Goal: Task Accomplishment & Management: Manage account settings

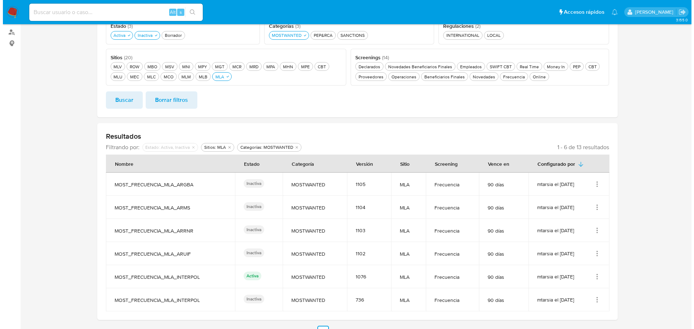
scroll to position [118, 0]
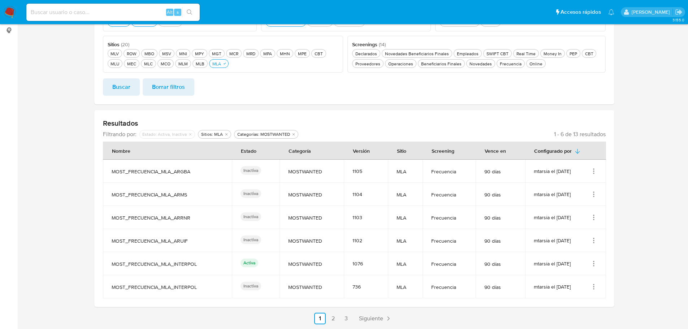
click at [594, 170] on icon "Acciones" at bounding box center [593, 171] width 7 height 7
click at [562, 211] on button "Editar" at bounding box center [564, 207] width 65 height 19
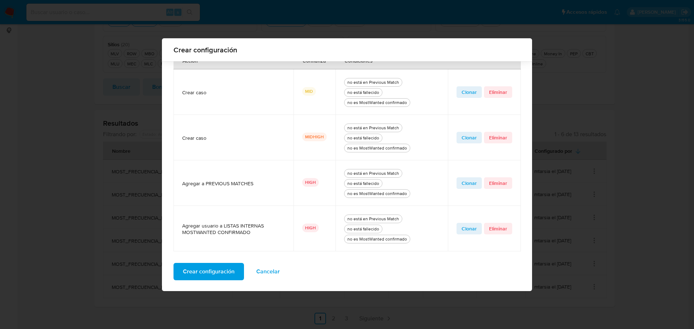
scroll to position [285, 0]
click at [271, 270] on span "Cancelar" at bounding box center [267, 271] width 23 height 16
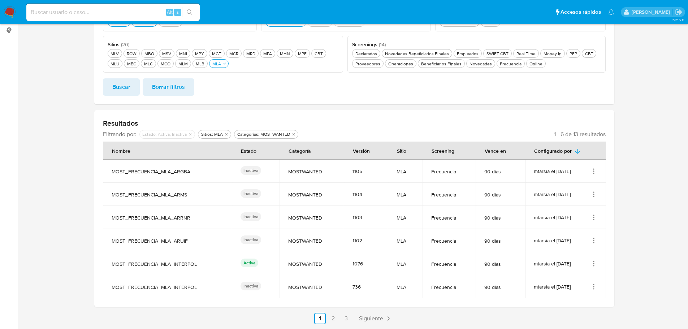
click at [596, 242] on icon "Acciones" at bounding box center [593, 240] width 7 height 7
click at [567, 273] on button "Editar" at bounding box center [564, 276] width 65 height 19
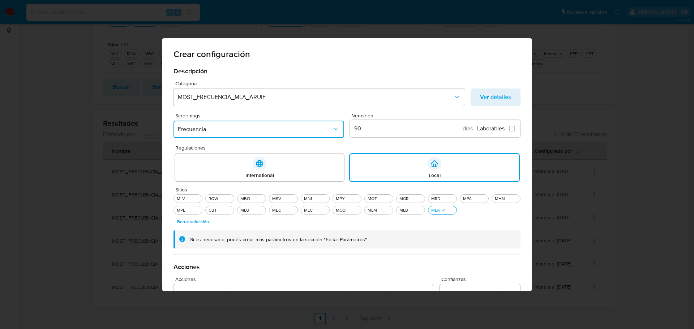
click at [334, 130] on icon "Screenings" at bounding box center [335, 129] width 7 height 7
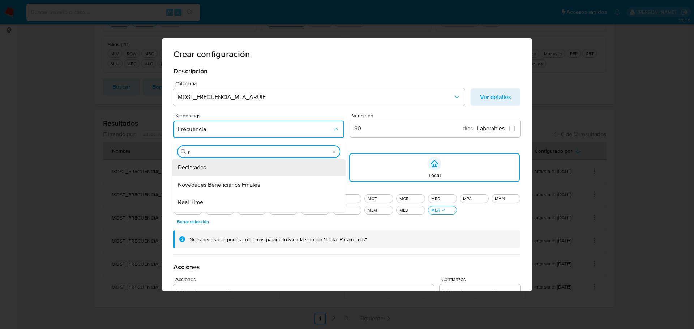
type input "re"
click at [226, 168] on div "Real Time" at bounding box center [256, 167] width 157 height 17
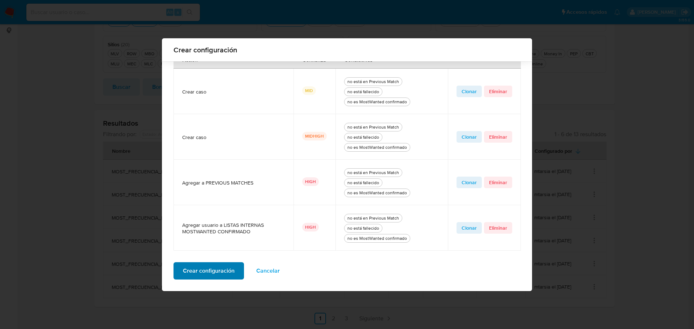
click at [227, 269] on span "Crear configuración" at bounding box center [209, 271] width 52 height 16
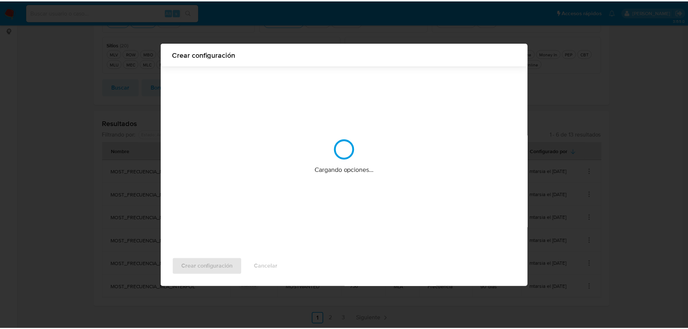
scroll to position [0, 0]
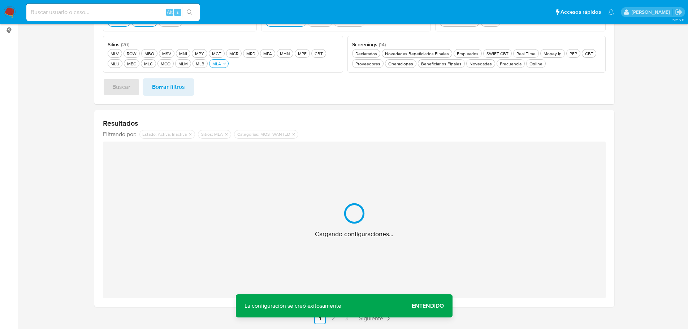
click at [415, 306] on span "Entendido" at bounding box center [428, 306] width 32 height 0
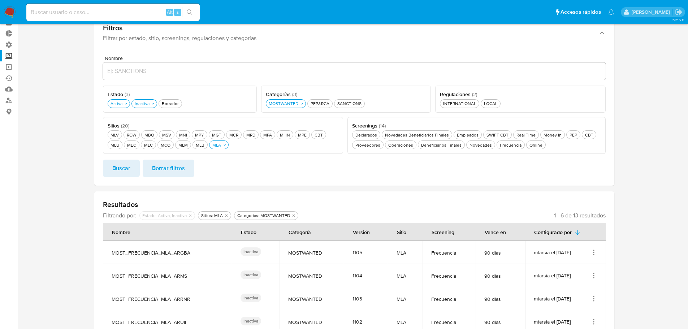
scroll to position [10, 0]
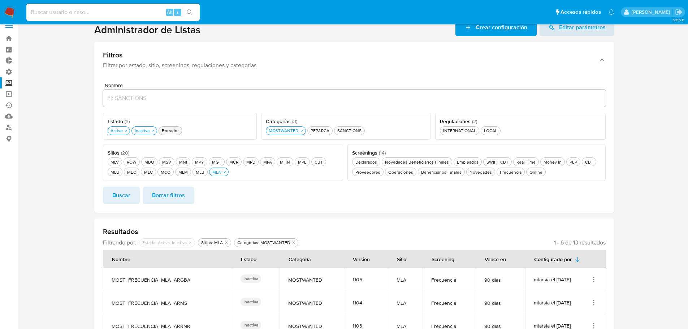
click at [167, 130] on div "Borrador Borrador" at bounding box center [170, 131] width 20 height 6
click at [121, 193] on span "Buscar" at bounding box center [121, 195] width 18 height 16
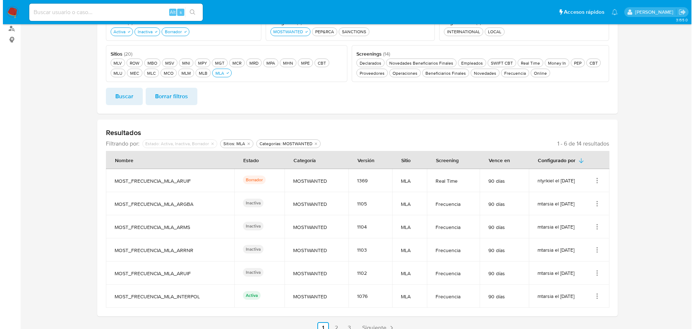
scroll to position [118, 0]
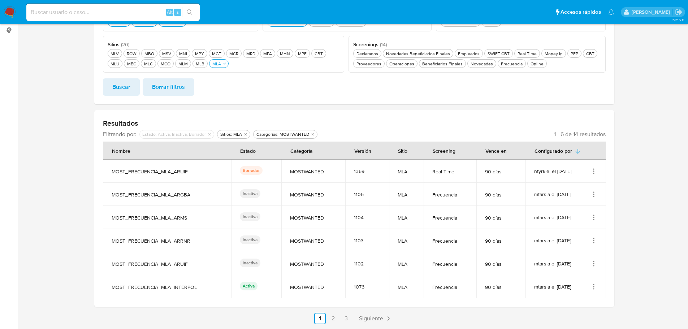
click at [593, 170] on icon "Acciones" at bounding box center [593, 171] width 7 height 7
click at [579, 208] on button "Editar" at bounding box center [564, 207] width 65 height 19
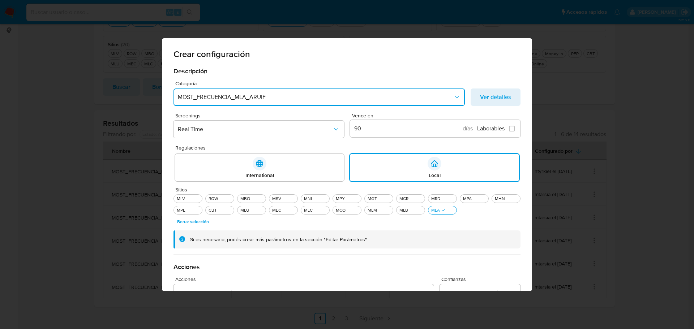
click at [337, 100] on span "MOST_FRECUENCIA_MLA_ARUIF" at bounding box center [315, 97] width 275 height 7
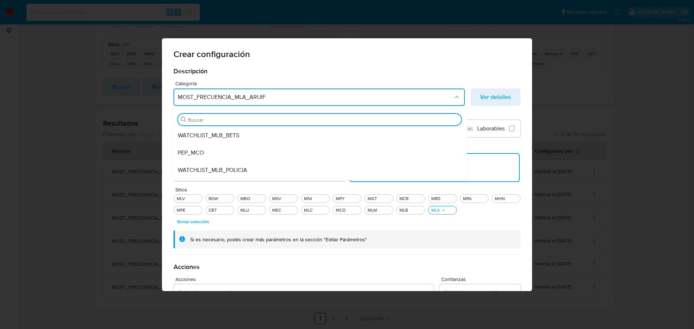
click at [339, 99] on span "MOST_FRECUENCIA_MLA_ARUIF" at bounding box center [315, 97] width 275 height 7
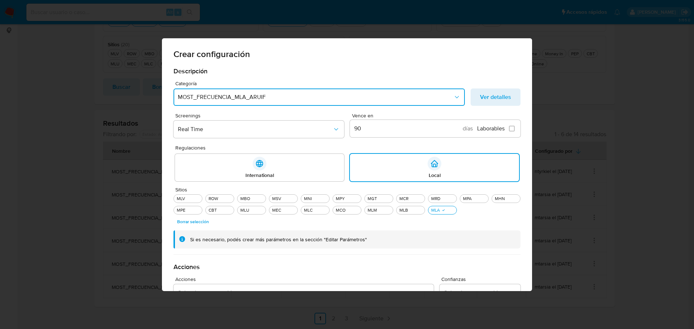
click at [339, 99] on span "MOST_FRECUENCIA_MLA_ARUIF" at bounding box center [315, 97] width 275 height 7
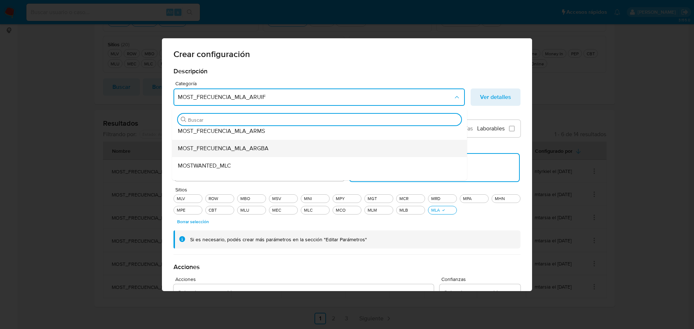
scroll to position [72, 0]
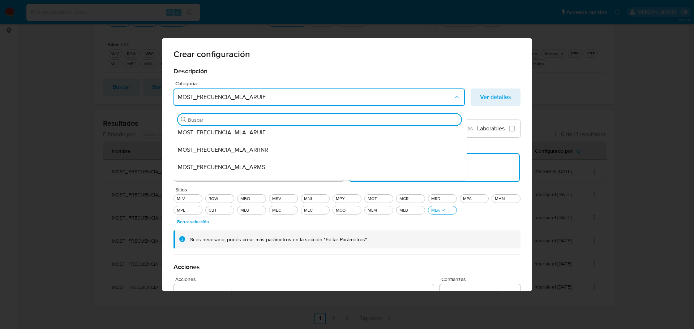
click at [361, 93] on button "MOST_FRECUENCIA_MLA_ARUIF" at bounding box center [318, 96] width 291 height 17
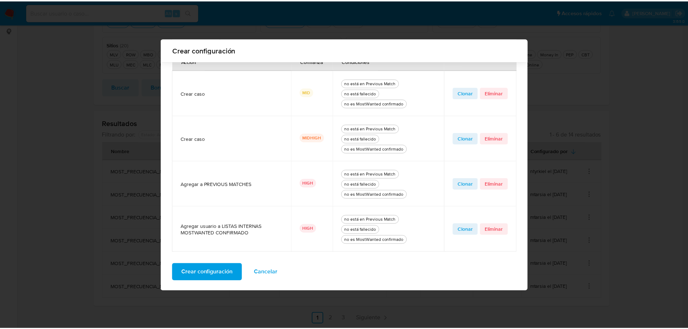
scroll to position [285, 0]
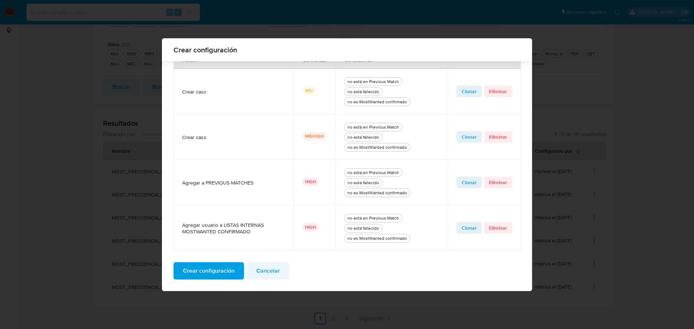
click at [277, 272] on button "Cancelar" at bounding box center [268, 270] width 42 height 17
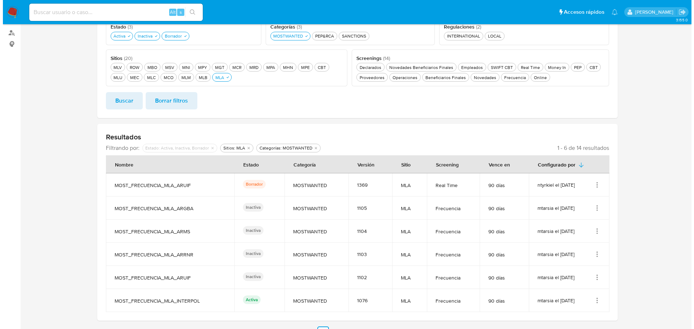
scroll to position [108, 0]
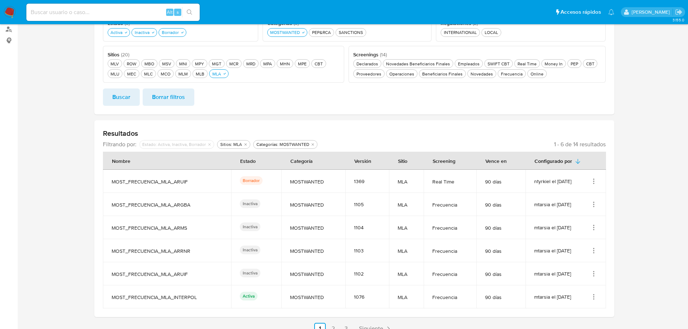
click at [596, 180] on icon "Acciones" at bounding box center [593, 181] width 7 height 7
click at [580, 195] on button "Ver detalles" at bounding box center [564, 198] width 65 height 19
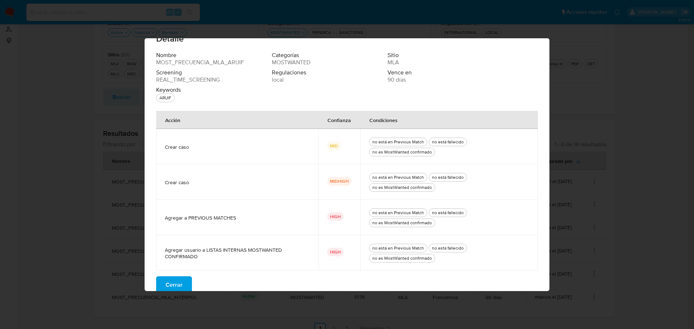
scroll to position [24, 0]
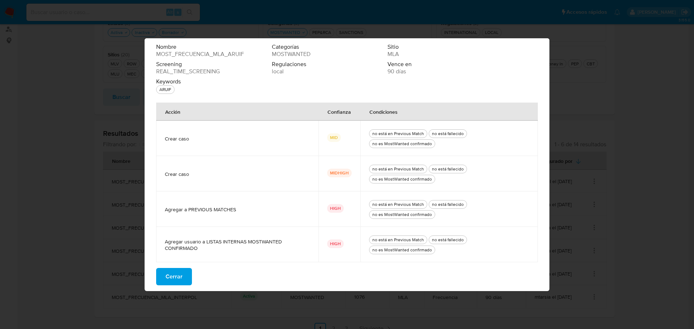
click at [172, 273] on span "Cerrar" at bounding box center [173, 277] width 17 height 16
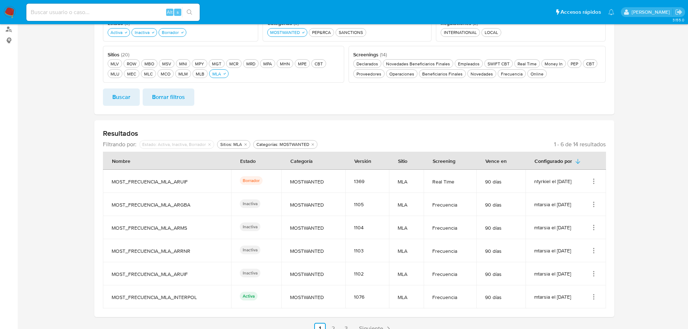
click at [591, 206] on icon "Acciones" at bounding box center [593, 204] width 7 height 7
click at [574, 220] on button "Ver detalles" at bounding box center [564, 221] width 65 height 19
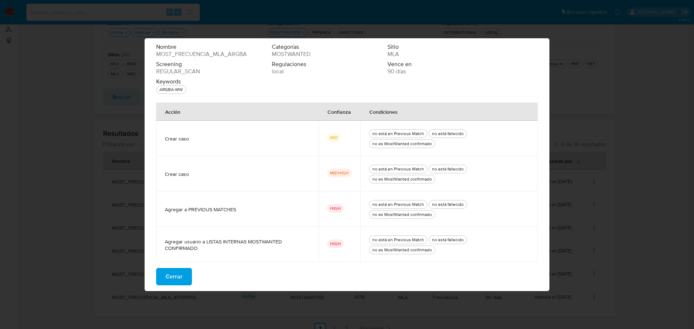
click at [176, 276] on span "Cerrar" at bounding box center [173, 277] width 17 height 16
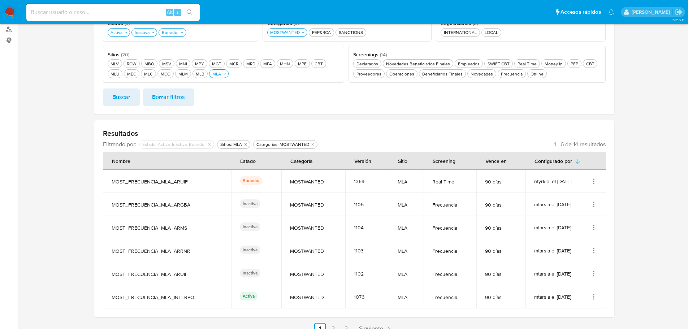
click at [595, 228] on icon "Acciones" at bounding box center [593, 227] width 7 height 7
click at [561, 247] on button "Ver detalles" at bounding box center [564, 244] width 65 height 19
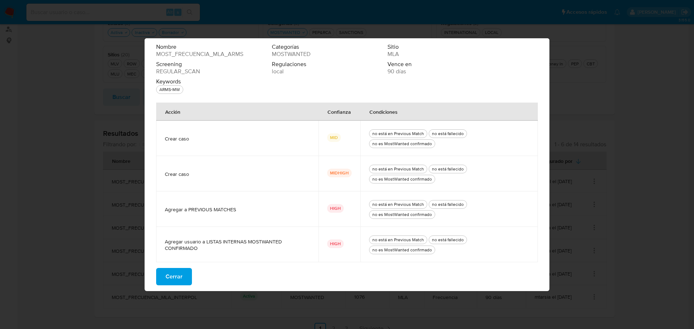
click at [185, 279] on button "Cerrar" at bounding box center [174, 276] width 36 height 17
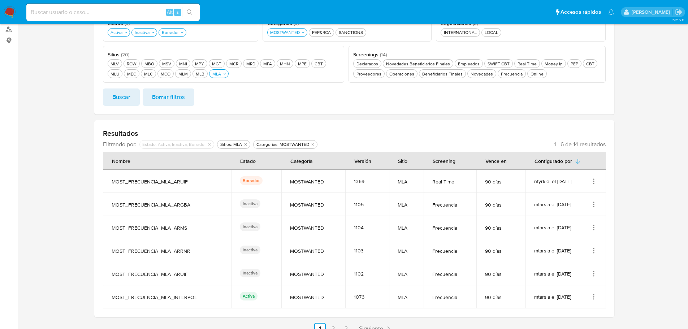
click at [597, 252] on icon "Acciones" at bounding box center [593, 250] width 7 height 7
click at [580, 257] on td "mtarsia el [DATE]" at bounding box center [566, 250] width 81 height 23
click at [594, 250] on icon "Acciones" at bounding box center [593, 250] width 1 height 1
click at [578, 264] on button "Ver detalles" at bounding box center [564, 267] width 65 height 19
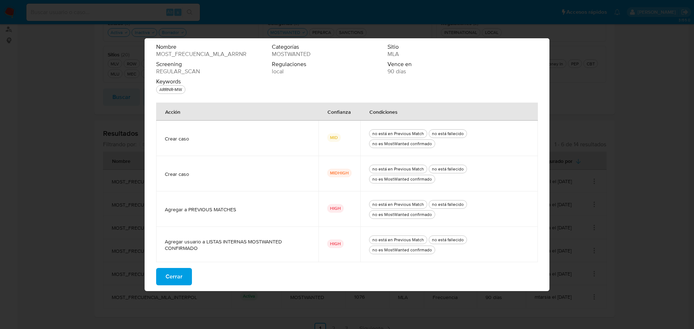
click at [181, 271] on span "Cerrar" at bounding box center [173, 277] width 17 height 16
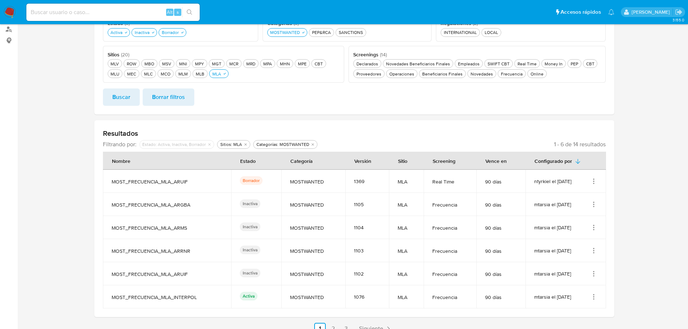
click at [594, 275] on icon "Acciones" at bounding box center [593, 273] width 7 height 7
click at [575, 288] on button "Ver detalles" at bounding box center [564, 290] width 65 height 19
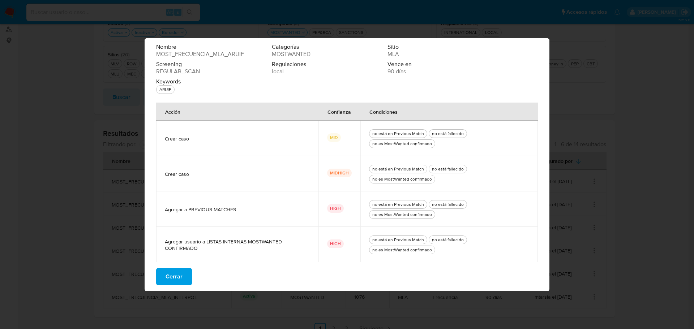
click at [177, 273] on span "Cerrar" at bounding box center [173, 277] width 17 height 16
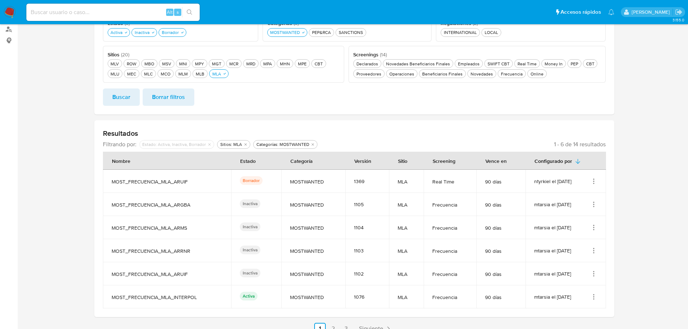
click at [594, 297] on icon "Acciones" at bounding box center [593, 297] width 1 height 1
click at [572, 265] on button "Ver detalles" at bounding box center [564, 260] width 65 height 19
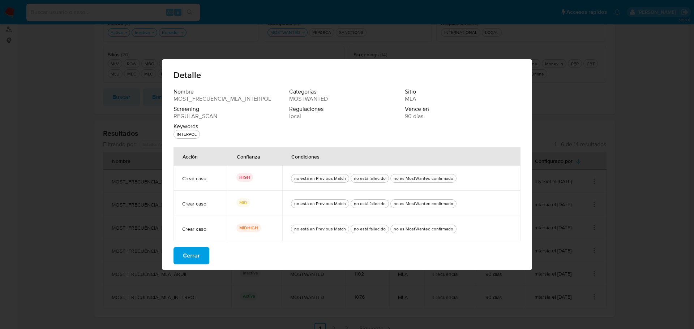
click at [202, 255] on button "Cerrar" at bounding box center [191, 255] width 36 height 17
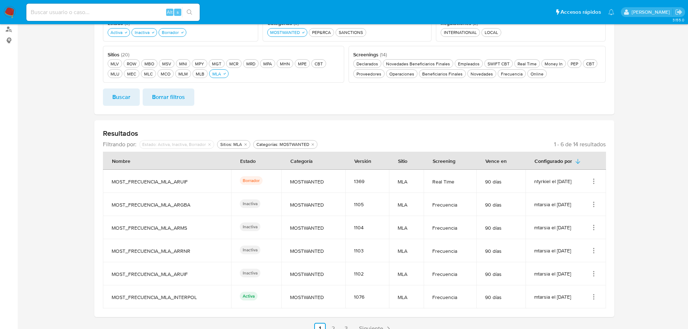
scroll to position [118, 0]
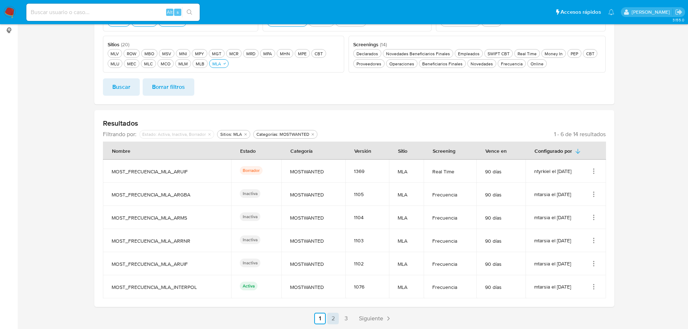
click at [333, 319] on link "2" at bounding box center [333, 319] width 12 height 12
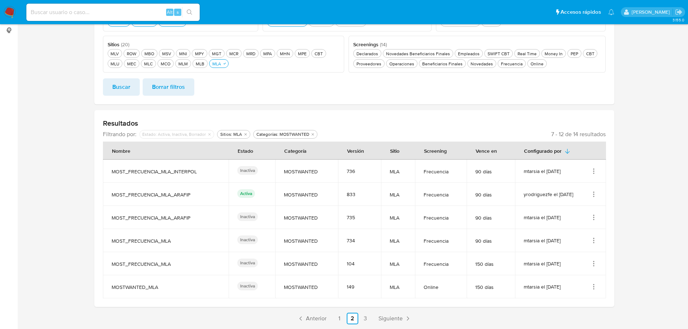
click at [594, 195] on icon "Acciones" at bounding box center [593, 194] width 7 height 7
click at [567, 213] on button "Ver detalles" at bounding box center [564, 211] width 65 height 19
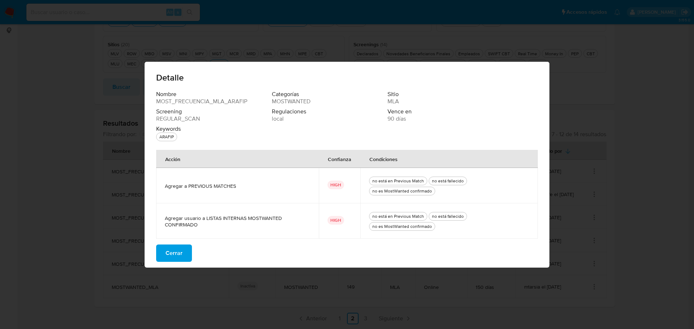
click at [176, 250] on span "Cerrar" at bounding box center [173, 253] width 17 height 16
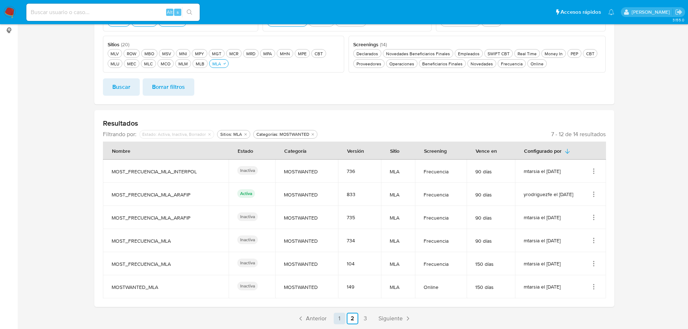
click at [342, 316] on link "1" at bounding box center [340, 319] width 12 height 12
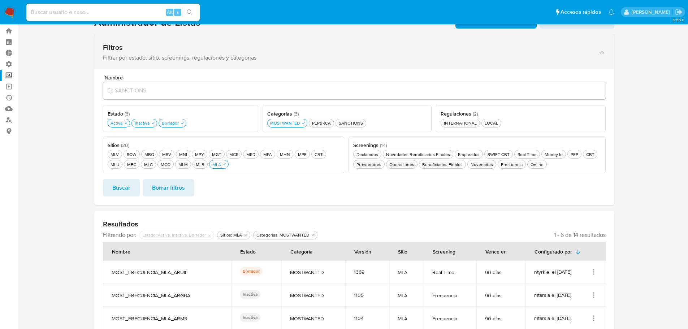
scroll to position [0, 0]
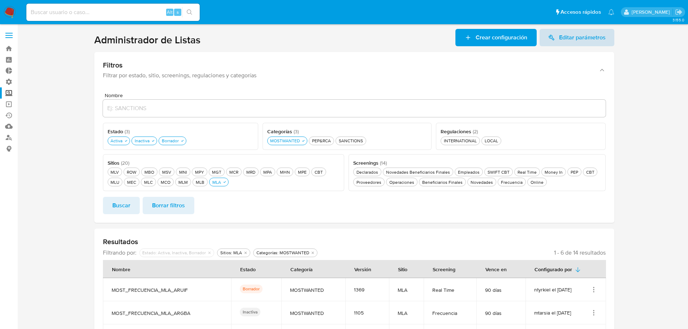
click at [583, 36] on span "Editar parámetros" at bounding box center [582, 37] width 47 height 17
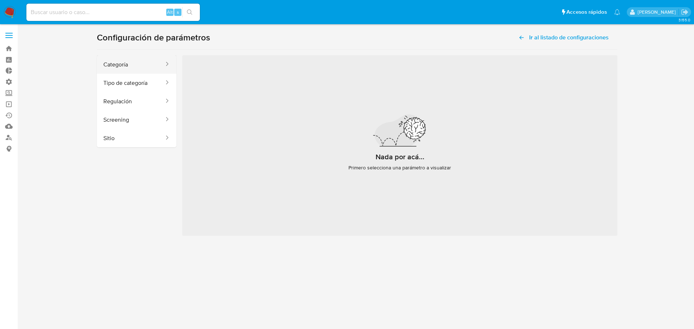
click at [133, 56] on button "Categoría" at bounding box center [131, 64] width 68 height 18
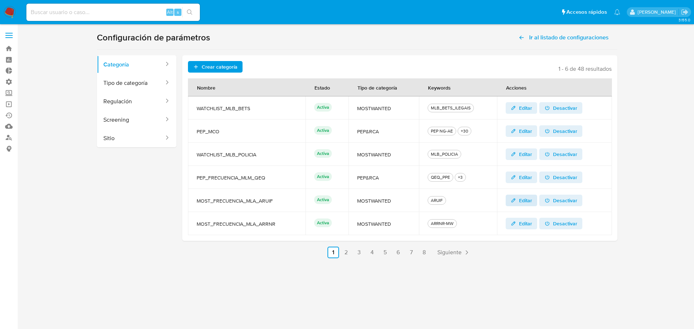
click at [524, 202] on span "Editar" at bounding box center [525, 201] width 13 height 12
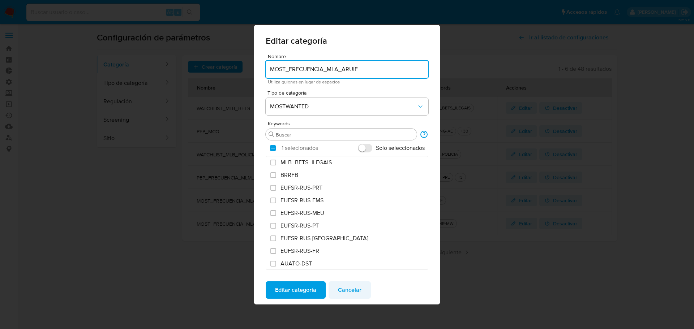
click at [352, 289] on span "Cancelar" at bounding box center [349, 290] width 23 height 16
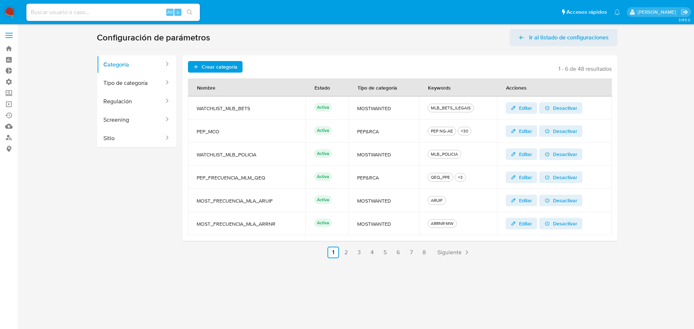
click at [539, 40] on span "Ir al listado de configuraciones" at bounding box center [568, 37] width 79 height 17
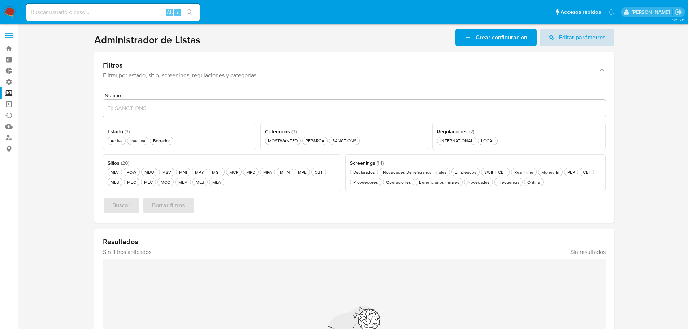
click at [565, 33] on span "Editar parámetros" at bounding box center [582, 37] width 47 height 17
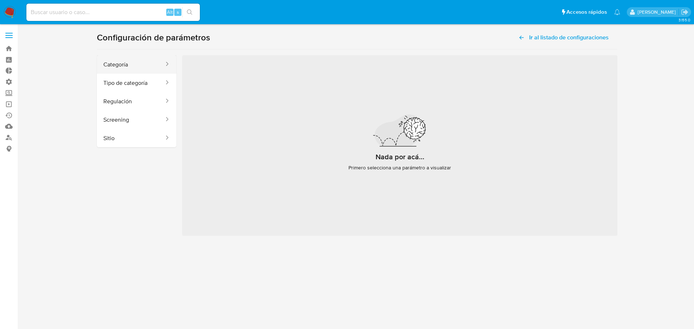
click at [114, 69] on button "Categoría" at bounding box center [131, 64] width 68 height 18
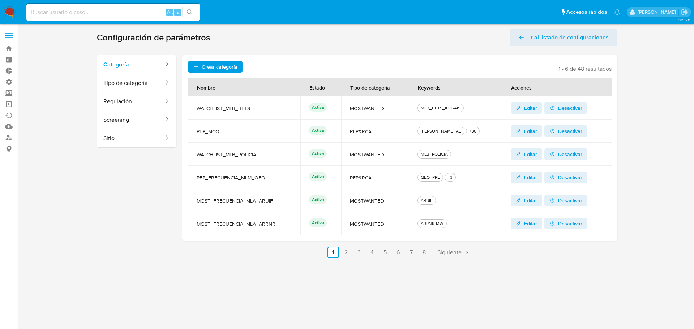
click at [523, 35] on icon at bounding box center [521, 37] width 7 height 7
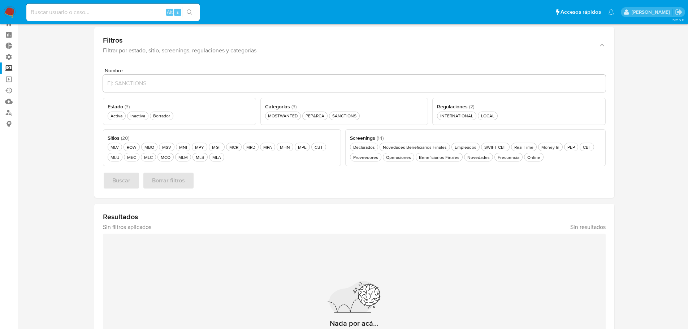
scroll to position [36, 0]
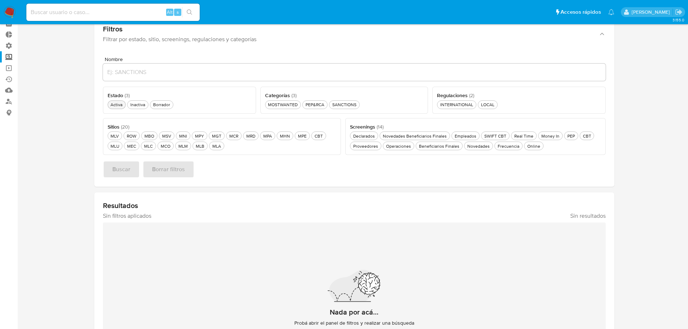
click at [117, 104] on div "Activa Activa" at bounding box center [116, 104] width 15 height 6
click at [147, 105] on div "Inactiva Inactiva" at bounding box center [142, 104] width 18 height 6
click at [169, 104] on div "Borrador Borrador" at bounding box center [170, 104] width 20 height 6
click at [268, 100] on ul "MOSTWANTED MOSTWANTED PEP&RCA PEP&RCA SANCTIONS SANCTIONS" at bounding box center [346, 104] width 157 height 10
click at [278, 104] on div "MOSTWANTED MOSTWANTED" at bounding box center [285, 104] width 33 height 6
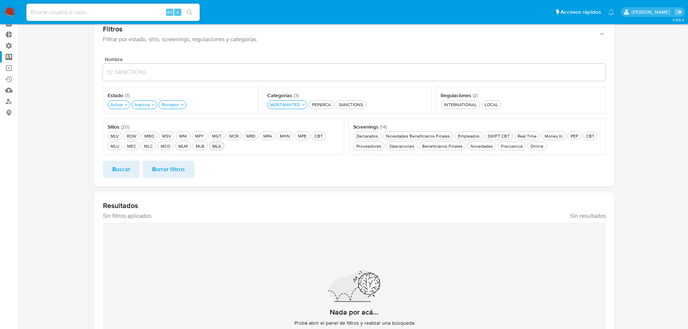
click at [220, 146] on div "MLA MLA" at bounding box center [217, 146] width 12 height 6
click at [129, 173] on span "Buscar" at bounding box center [121, 169] width 18 height 16
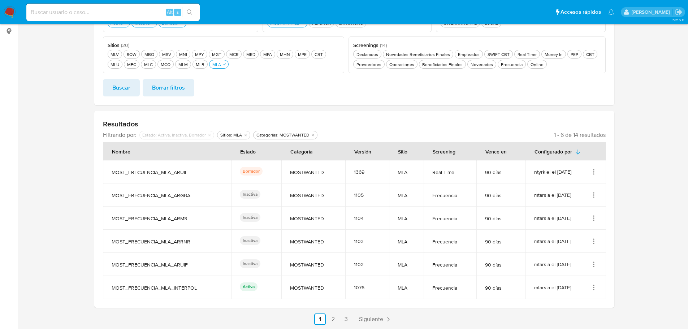
scroll to position [118, 0]
click at [591, 167] on td "ntyrkiel el 20/08/2025" at bounding box center [566, 171] width 81 height 23
click at [593, 168] on icon "Acciones" at bounding box center [593, 171] width 7 height 7
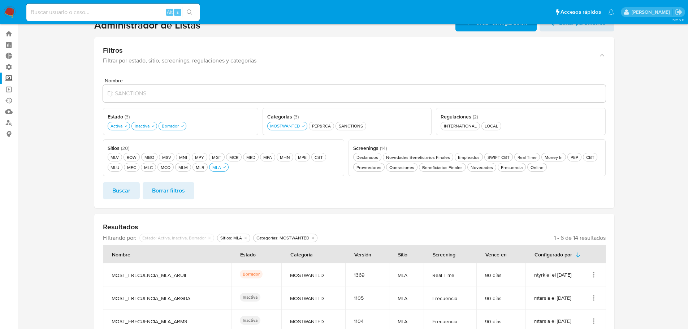
scroll to position [0, 0]
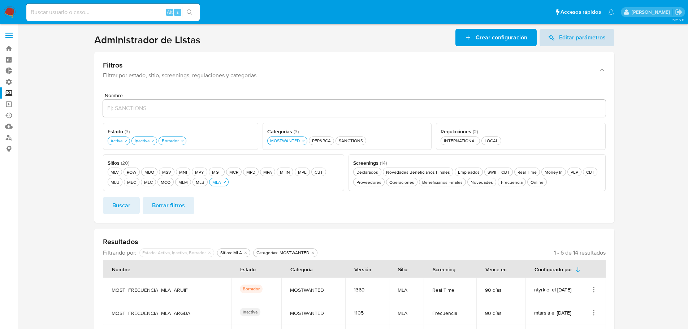
click at [571, 41] on span "Editar parámetros" at bounding box center [582, 37] width 47 height 17
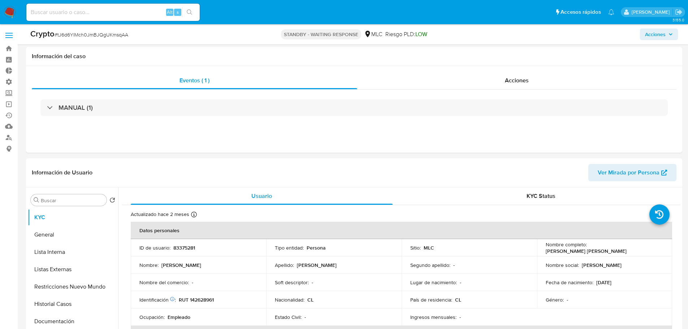
select select "10"
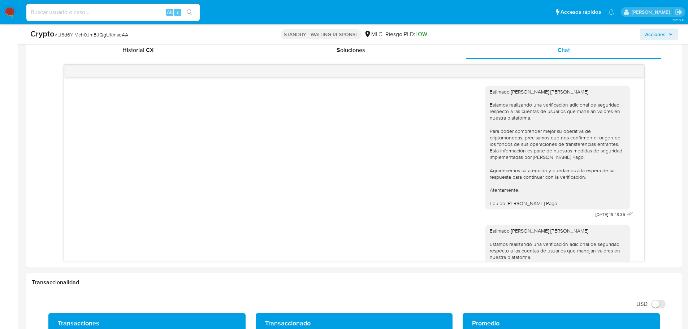
scroll to position [101, 0]
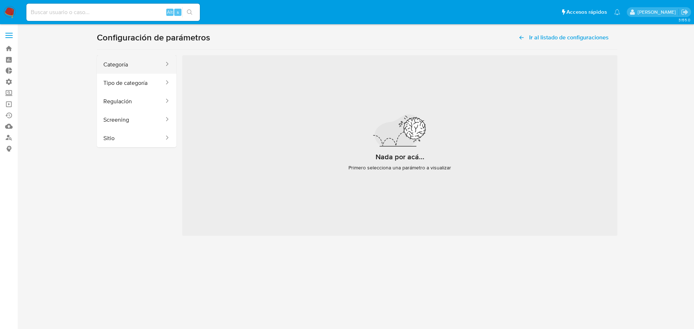
click at [152, 61] on button "Categoría" at bounding box center [131, 64] width 68 height 18
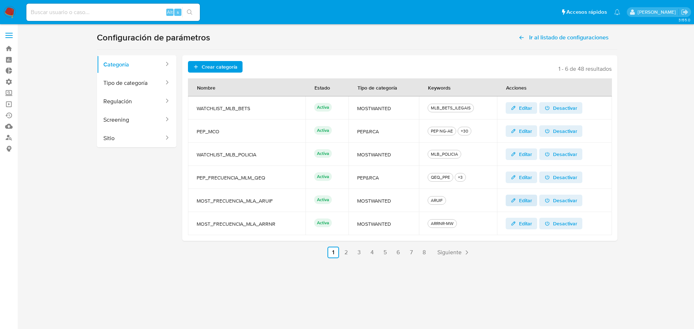
click at [515, 198] on icon "button" at bounding box center [513, 201] width 6 height 6
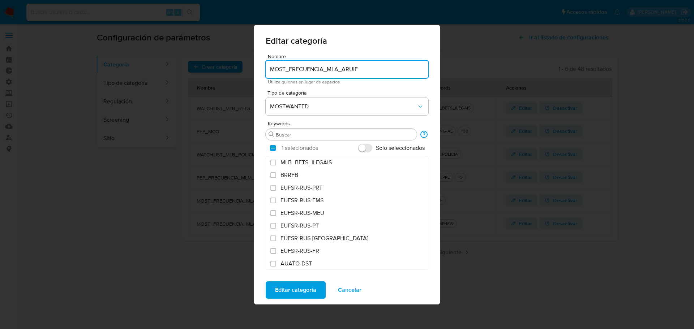
click at [300, 70] on input "MOST_FRECUENCIA_MLA_ARUIF" at bounding box center [346, 69] width 163 height 9
drag, startPoint x: 323, startPoint y: 69, endPoint x: 286, endPoint y: 68, distance: 37.2
click at [286, 68] on input "MOST_FRECUENCIA_MLA_ARUIF" at bounding box center [346, 69] width 163 height 9
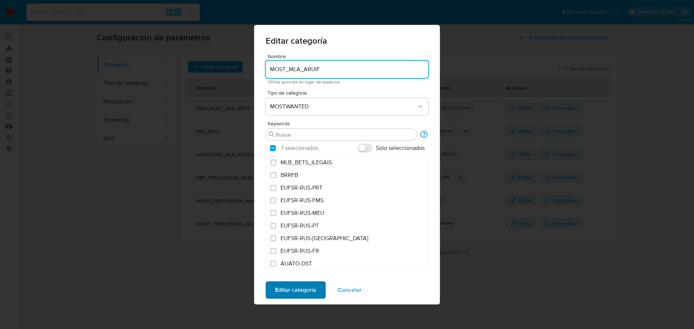
type input "MOST_MLA_ARUIF"
click at [298, 290] on span "Editar categoría" at bounding box center [295, 290] width 41 height 16
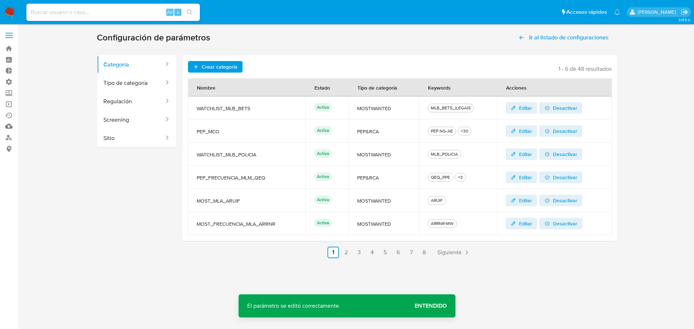
click at [429, 306] on span "Entendido" at bounding box center [430, 306] width 32 height 0
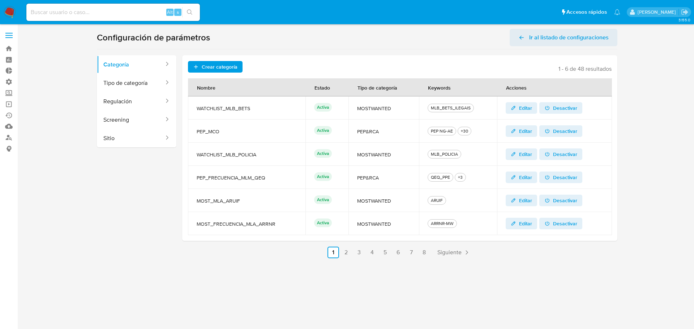
click at [548, 37] on span "Ir al listado de configuraciones" at bounding box center [568, 37] width 79 height 17
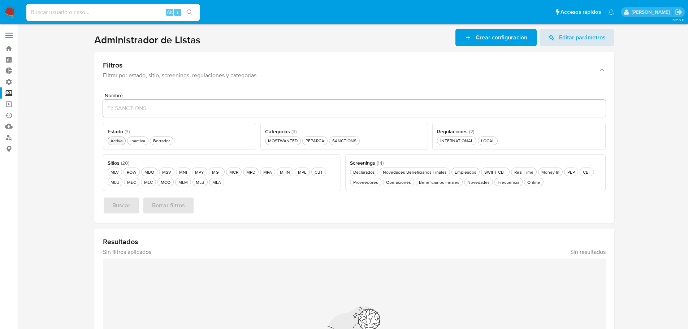
click at [113, 142] on div "Activa Activa" at bounding box center [116, 141] width 15 height 6
click at [135, 141] on div "Inactiva Inactiva" at bounding box center [142, 141] width 18 height 6
click at [167, 143] on div "Borrador Borrador" at bounding box center [170, 141] width 20 height 6
click at [281, 138] on div "MOSTWANTED MOSTWANTED" at bounding box center [285, 141] width 33 height 6
click at [215, 183] on div "MLA MLA" at bounding box center [217, 182] width 12 height 6
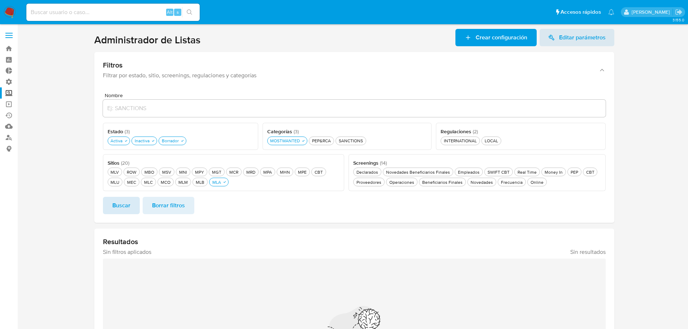
click at [111, 204] on button "Buscar" at bounding box center [121, 205] width 37 height 17
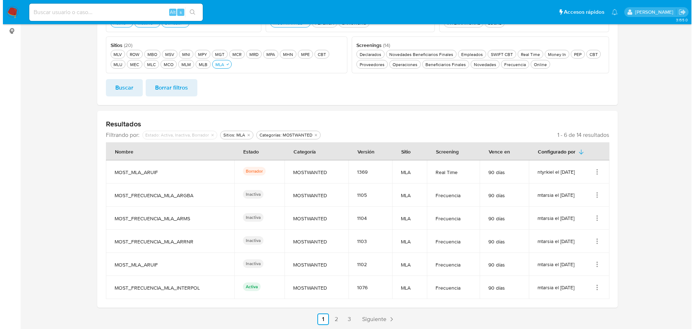
scroll to position [118, 0]
click at [592, 169] on icon "Acciones" at bounding box center [593, 171] width 7 height 7
click at [580, 182] on button "Ver detalles" at bounding box center [564, 187] width 65 height 19
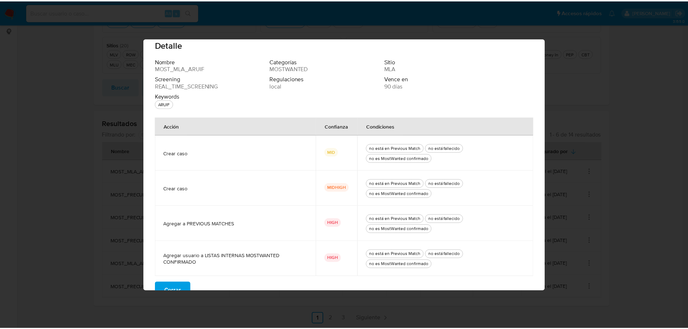
scroll to position [24, 0]
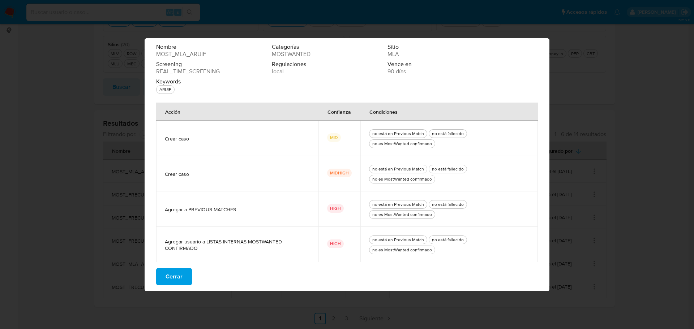
click at [182, 278] on button "Cerrar" at bounding box center [174, 276] width 36 height 17
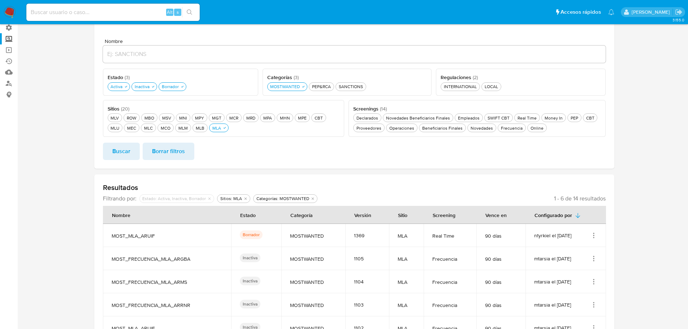
scroll to position [118, 0]
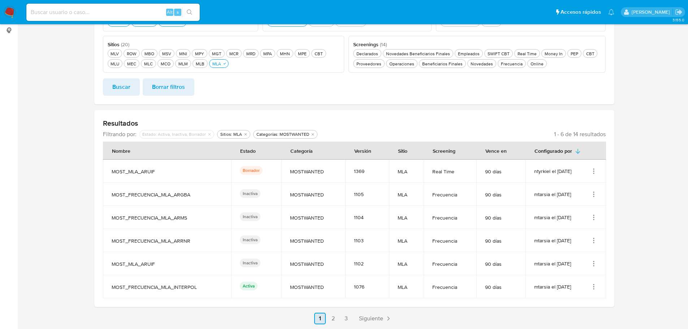
click at [335, 316] on link "2" at bounding box center [333, 319] width 12 height 12
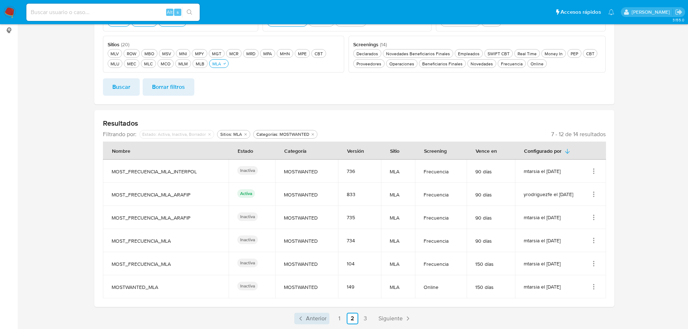
click at [318, 317] on span "Anterior" at bounding box center [316, 319] width 21 height 6
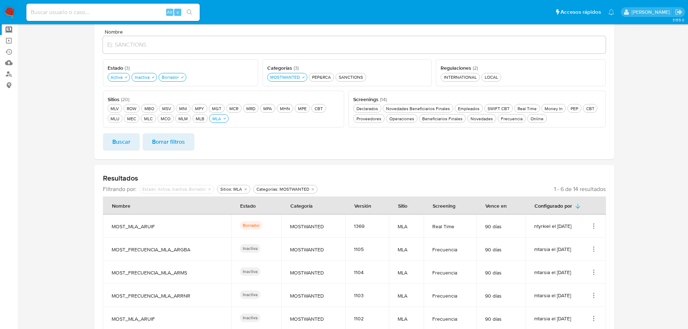
scroll to position [0, 0]
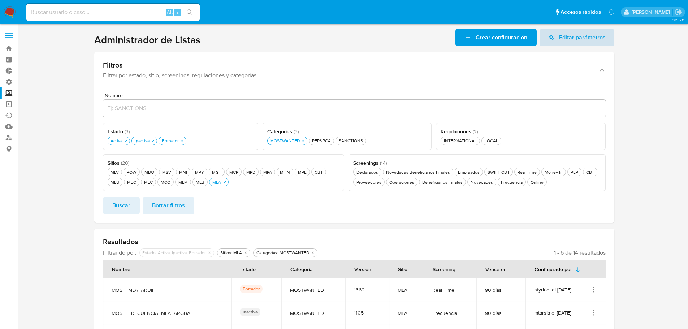
click at [557, 39] on span "Editar parámetros" at bounding box center [576, 37] width 57 height 17
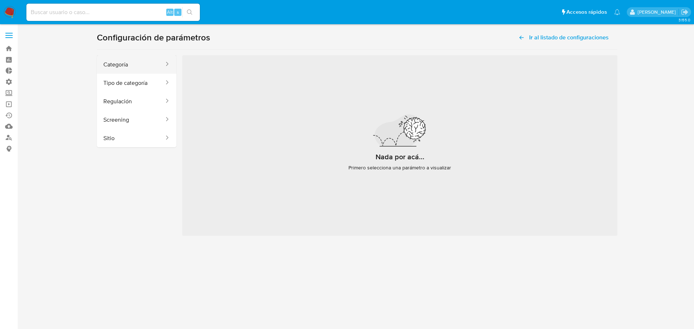
click at [128, 63] on button "Categoría" at bounding box center [131, 64] width 68 height 18
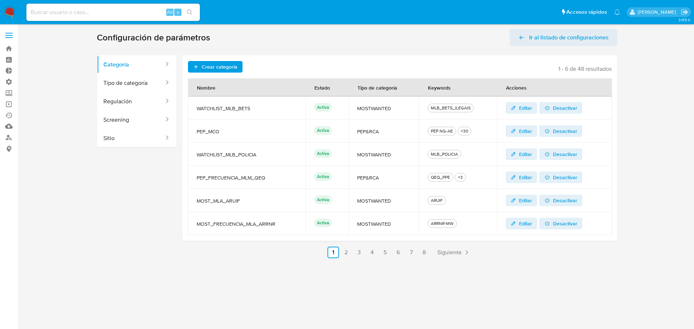
click at [573, 33] on span "Ir al listado de configuraciones" at bounding box center [568, 37] width 79 height 17
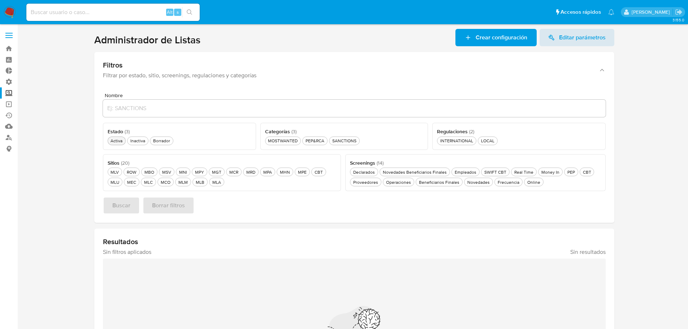
click at [117, 139] on div "Activa Activa" at bounding box center [116, 141] width 15 height 6
click at [138, 140] on div "Inactiva Inactiva" at bounding box center [142, 141] width 18 height 6
click at [169, 140] on div "Borrador Borrador" at bounding box center [170, 141] width 20 height 6
click at [285, 140] on div "MOSTWANTED MOSTWANTED" at bounding box center [285, 141] width 33 height 6
click at [219, 183] on div "MLA MLA" at bounding box center [217, 182] width 12 height 6
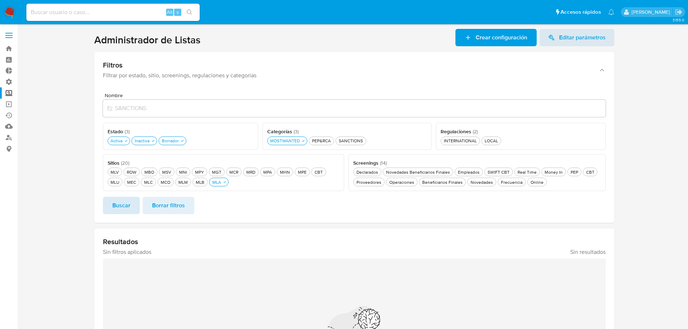
click at [128, 212] on span "Buscar" at bounding box center [121, 206] width 18 height 16
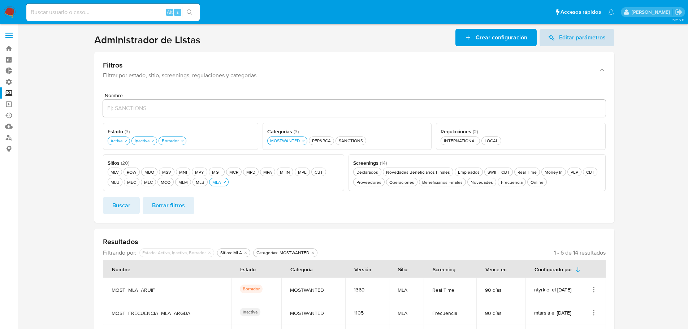
click at [577, 40] on span "Editar parámetros" at bounding box center [582, 37] width 47 height 17
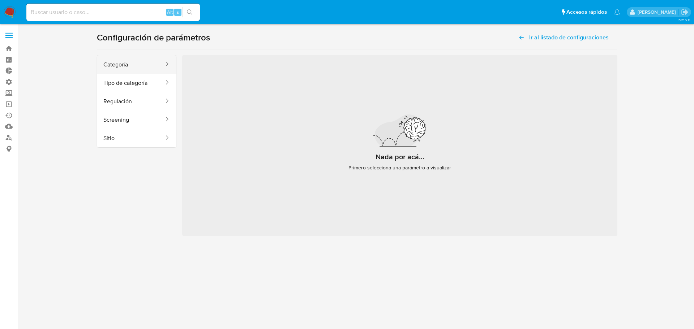
click at [130, 64] on button "Categoría" at bounding box center [131, 64] width 68 height 18
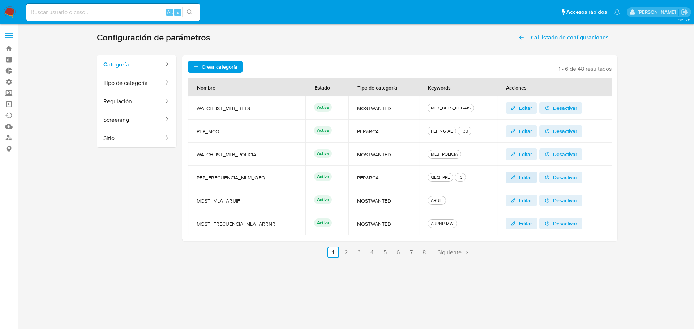
click at [521, 175] on span "Editar" at bounding box center [525, 178] width 13 height 12
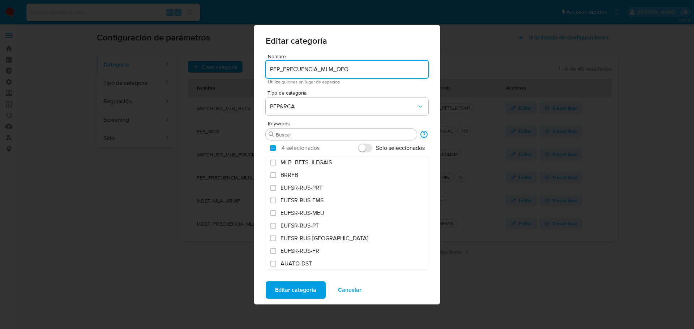
click at [300, 68] on input "PEP_FRECUENCIA_MLM_QEQ" at bounding box center [346, 69] width 163 height 9
drag, startPoint x: 316, startPoint y: 69, endPoint x: 280, endPoint y: 66, distance: 36.7
click at [280, 66] on input "PEP_FRECUENCIA_MLM_QEQ" at bounding box center [346, 69] width 163 height 9
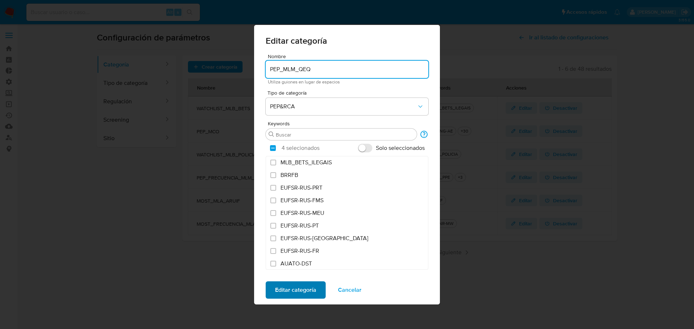
type input "PEP_MLM_QEQ"
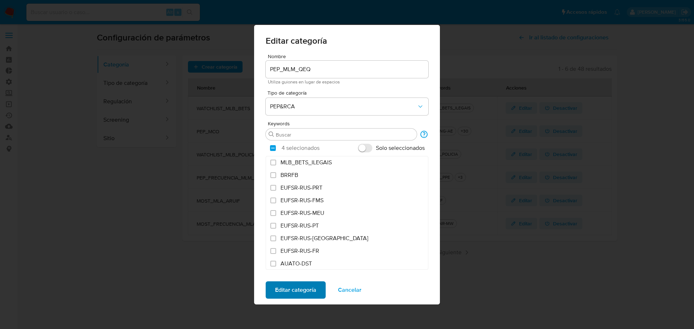
click at [302, 291] on span "Editar categoría" at bounding box center [295, 290] width 41 height 16
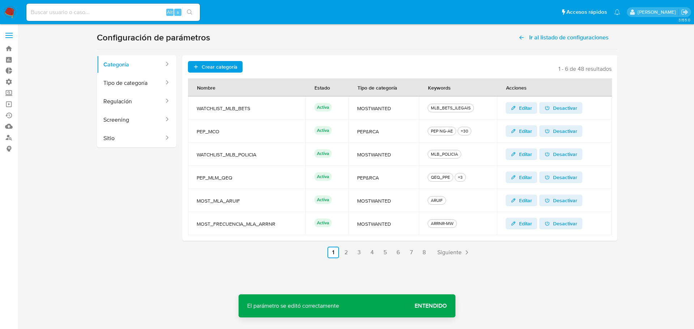
click at [428, 306] on span "Entendido" at bounding box center [430, 306] width 32 height 0
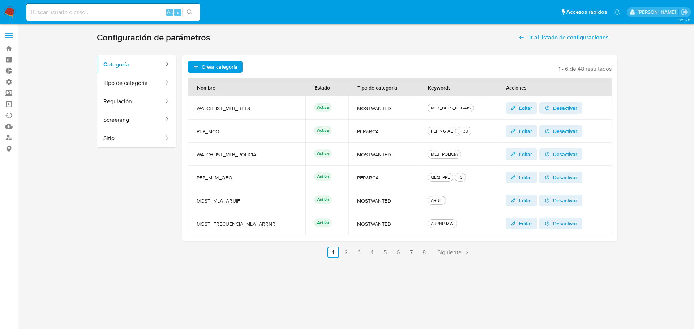
click at [527, 222] on span "Editar" at bounding box center [525, 224] width 13 height 12
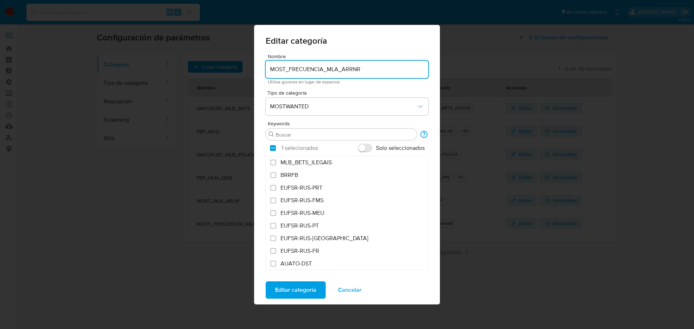
drag, startPoint x: 323, startPoint y: 69, endPoint x: 287, endPoint y: 68, distance: 36.1
click at [287, 68] on input "MOST_FRECUENCIA_MLA_ARRNR" at bounding box center [346, 69] width 163 height 9
type input "MOST_MLA_ARRNR"
click at [309, 291] on span "Editar categoría" at bounding box center [295, 290] width 41 height 16
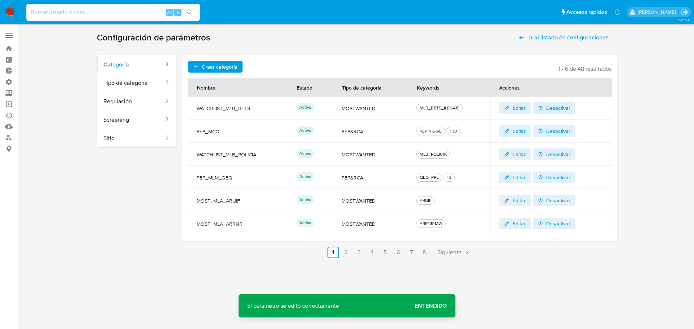
click at [429, 306] on span "Entendido" at bounding box center [430, 306] width 32 height 0
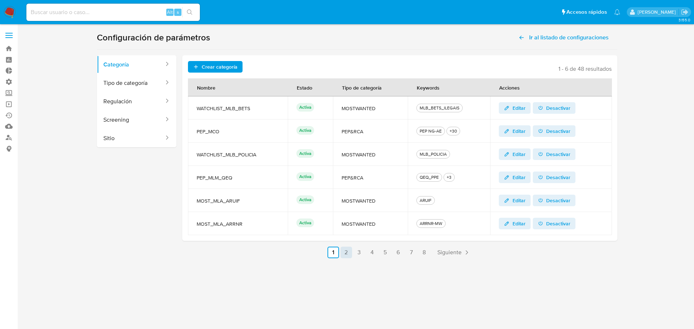
click at [345, 254] on link "2" at bounding box center [346, 253] width 12 height 12
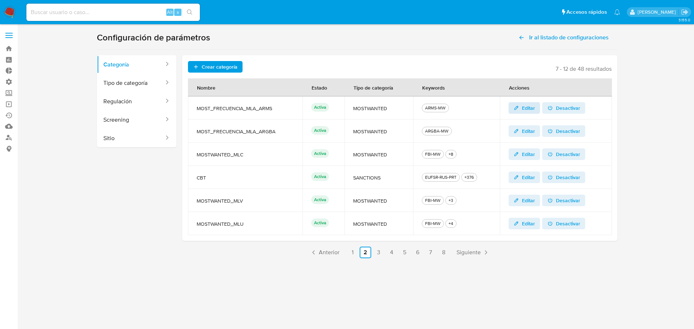
click at [528, 109] on span "Editar" at bounding box center [528, 108] width 13 height 12
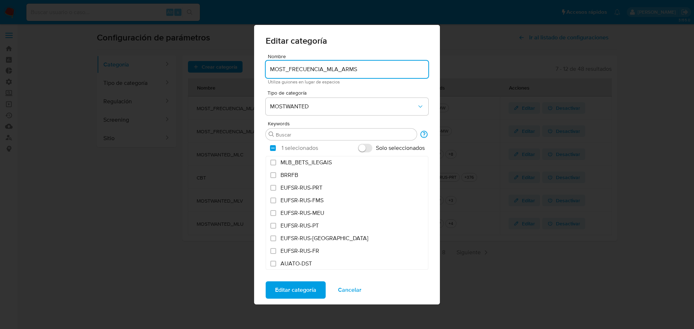
drag, startPoint x: 322, startPoint y: 69, endPoint x: 285, endPoint y: 68, distance: 36.5
click at [285, 68] on input "MOST_FRECUENCIA_MLA_ARMS" at bounding box center [346, 69] width 163 height 9
type input "MOST_MLA_ARMS"
click at [311, 289] on span "Editar categoría" at bounding box center [295, 290] width 41 height 16
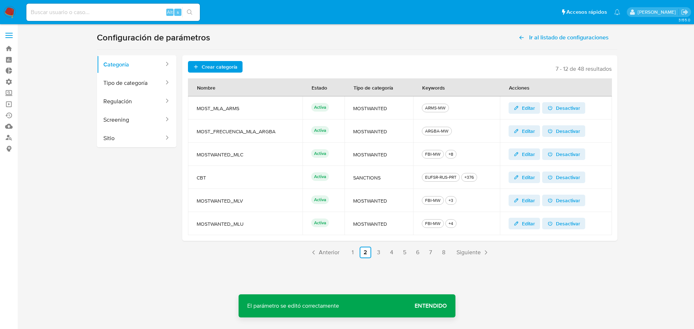
click at [438, 306] on span "Entendido" at bounding box center [430, 306] width 32 height 0
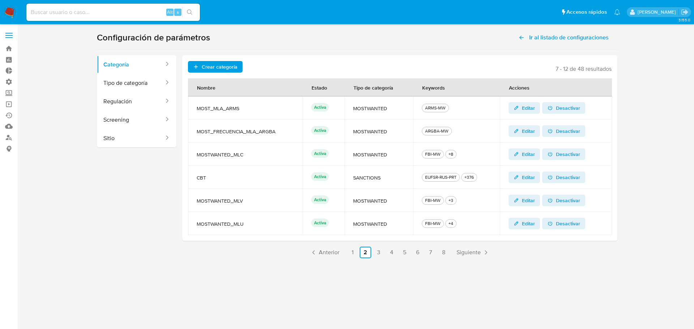
click at [526, 134] on span "Editar" at bounding box center [528, 131] width 13 height 12
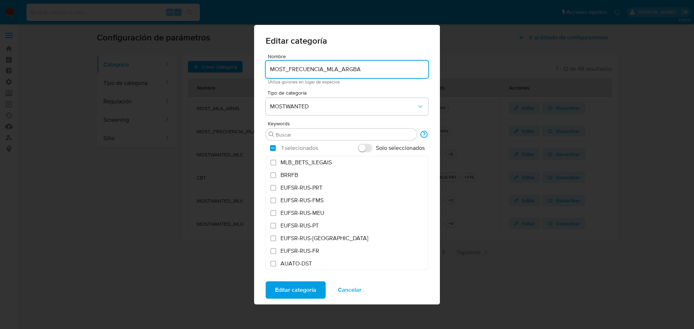
drag, startPoint x: 323, startPoint y: 71, endPoint x: 295, endPoint y: 83, distance: 30.4
click at [286, 70] on input "MOST_FRECUENCIA_MLA_ARGBA" at bounding box center [346, 69] width 163 height 9
type input "MOST_MLA_ARGBA"
click at [302, 291] on span "Editar categoría" at bounding box center [295, 290] width 41 height 16
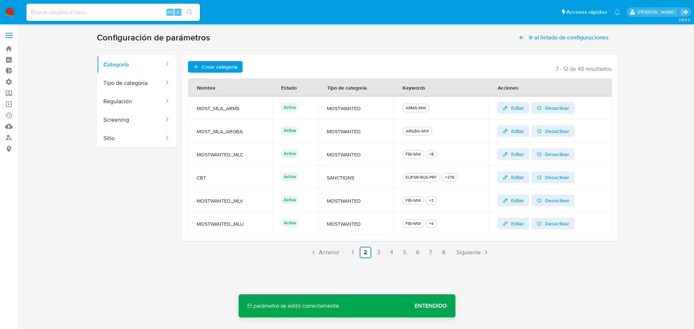
click at [436, 306] on span "Entendido" at bounding box center [430, 306] width 32 height 0
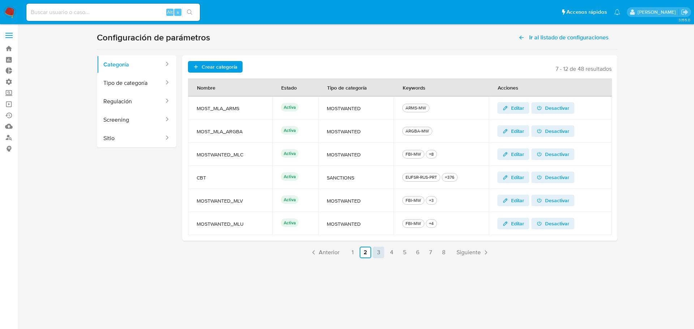
click at [380, 251] on link "3" at bounding box center [378, 253] width 12 height 12
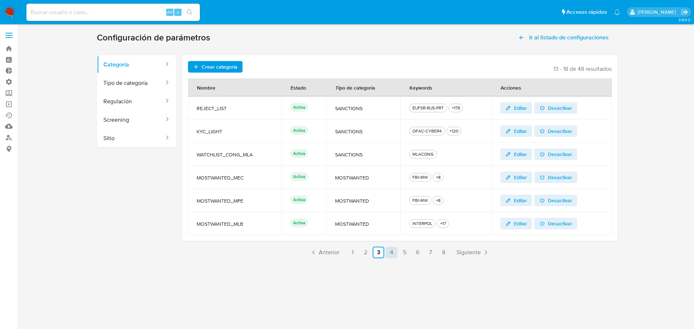
click at [389, 253] on link "4" at bounding box center [391, 253] width 12 height 12
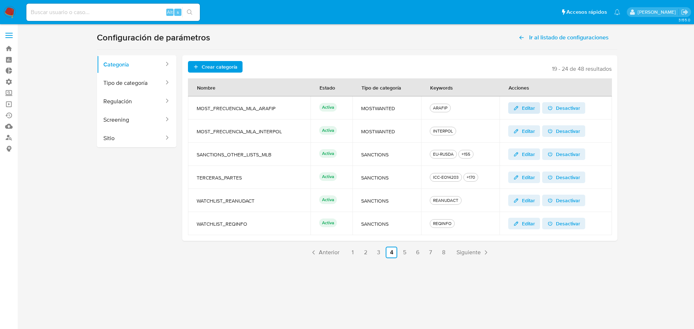
click at [523, 110] on span "Editar" at bounding box center [528, 108] width 13 height 12
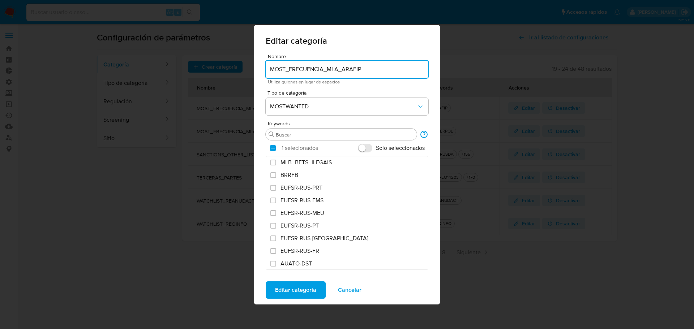
drag, startPoint x: 324, startPoint y: 70, endPoint x: 287, endPoint y: 67, distance: 37.3
click at [287, 67] on input "MOST_FRECUENCIA_MLA_ARAFIP" at bounding box center [346, 69] width 163 height 9
type input "MOST_MLA_ARAFIP"
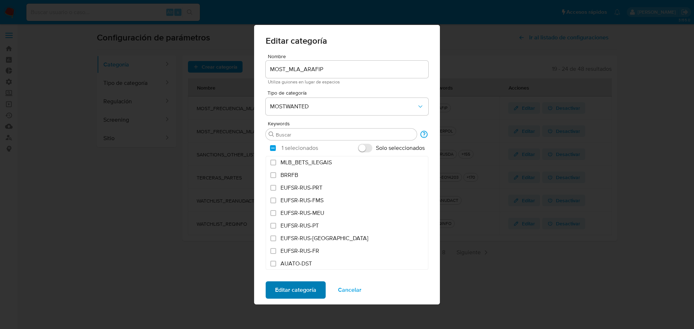
click at [314, 292] on span "Editar categoría" at bounding box center [295, 290] width 41 height 16
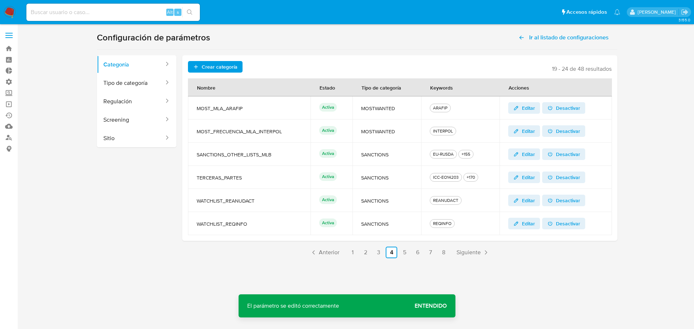
click at [522, 132] on span "Editar" at bounding box center [528, 131] width 13 height 12
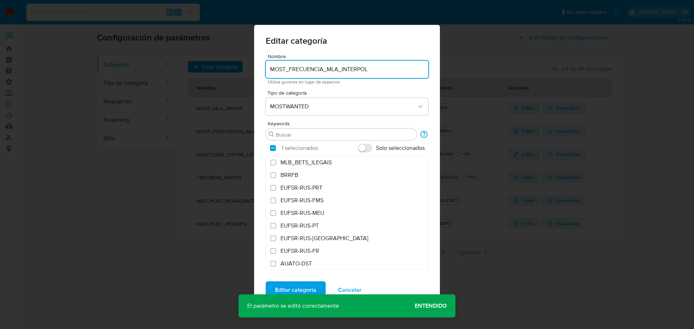
drag, startPoint x: 322, startPoint y: 68, endPoint x: 285, endPoint y: 69, distance: 37.2
click at [285, 69] on input "MOST_FRECUENCIA_MLA_INTERPOL" at bounding box center [346, 69] width 163 height 9
type input "MOST_MLA_INTERPOL"
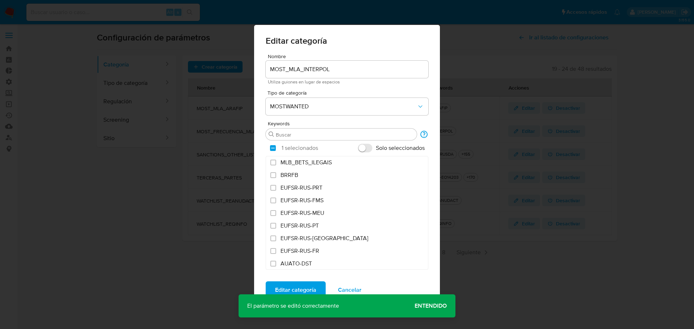
click at [435, 304] on div "Editar categoría Nombre MOST_MLA_INTERPOL Utiliza guiones en lugar de espacios …" at bounding box center [347, 164] width 694 height 329
click at [297, 290] on span "Editar categoría" at bounding box center [295, 290] width 41 height 16
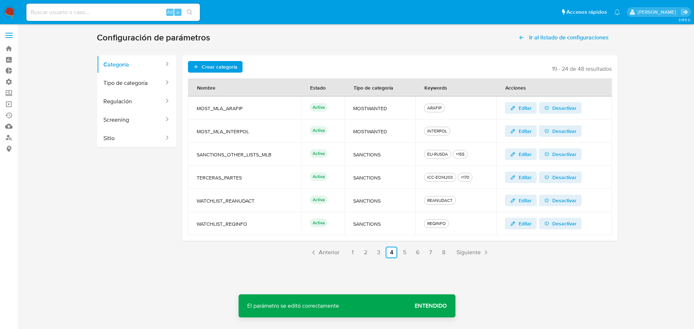
click at [426, 306] on span "Entendido" at bounding box center [430, 306] width 32 height 0
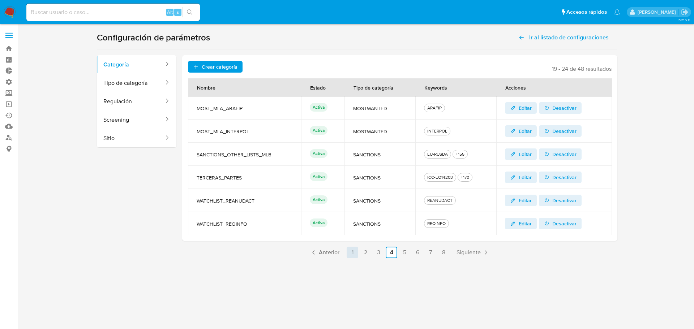
click at [355, 252] on link "1" at bounding box center [352, 253] width 12 height 12
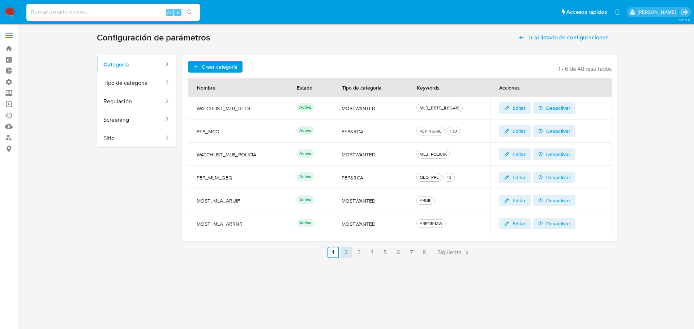
click at [347, 252] on link "2" at bounding box center [346, 253] width 12 height 12
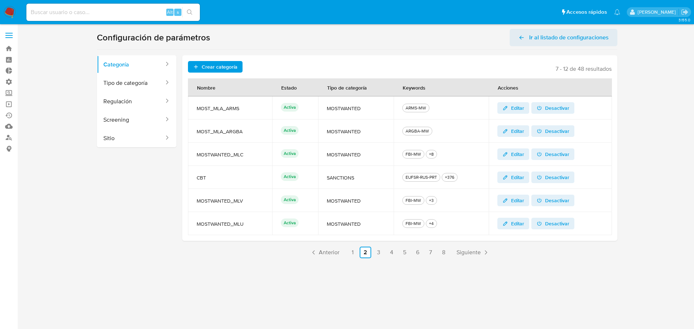
click at [528, 38] on span "Ir al listado de configuraciones" at bounding box center [563, 37] width 90 height 17
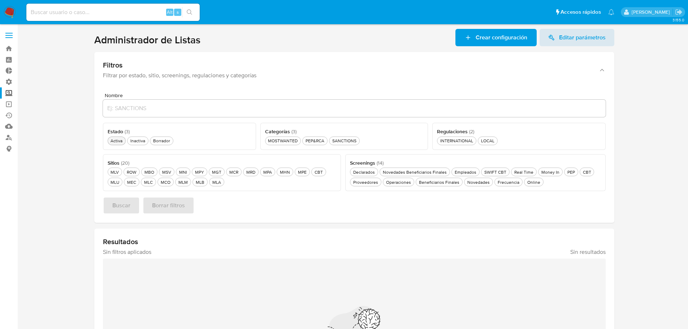
click at [120, 142] on div "Activa Activa" at bounding box center [116, 141] width 15 height 6
click at [146, 143] on button "Inactiva Inactiva" at bounding box center [141, 141] width 21 height 9
click at [171, 137] on button "Borrador Borrador" at bounding box center [170, 141] width 23 height 9
click at [293, 142] on div "MOSTWANTED MOSTWANTED" at bounding box center [285, 141] width 33 height 6
click at [215, 184] on div "MLA MLA" at bounding box center [217, 182] width 12 height 6
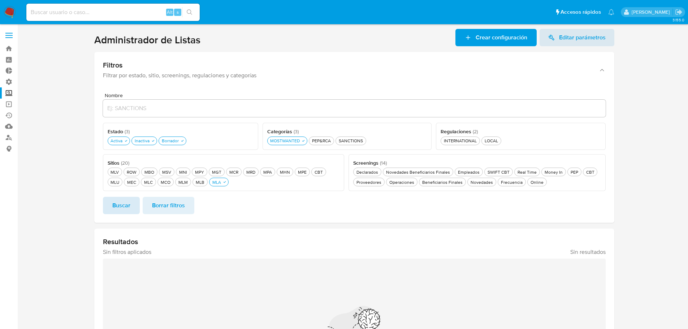
click at [122, 204] on span "Buscar" at bounding box center [121, 206] width 18 height 16
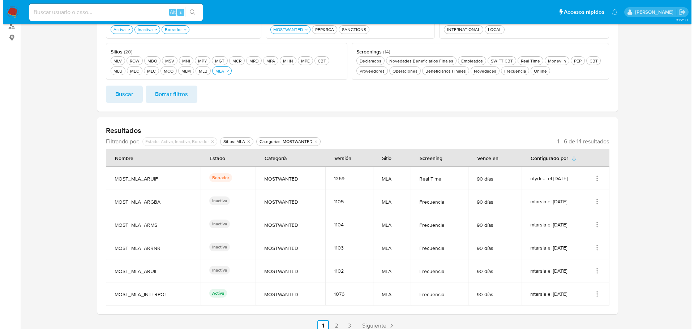
scroll to position [118, 0]
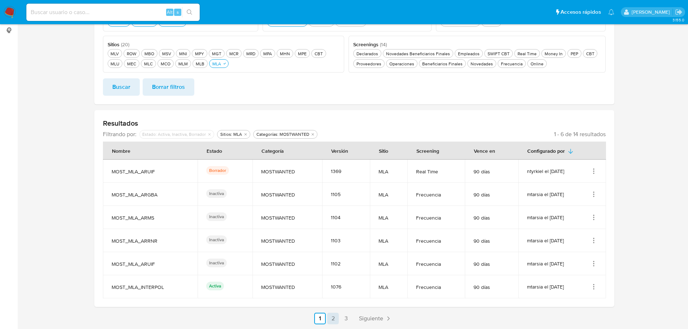
click at [334, 321] on link "2" at bounding box center [333, 319] width 12 height 12
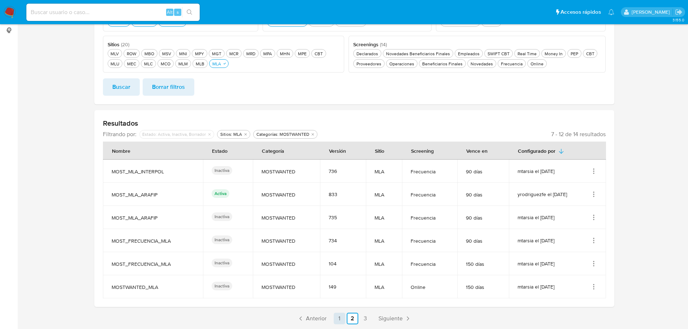
click at [342, 319] on link "1" at bounding box center [340, 319] width 12 height 12
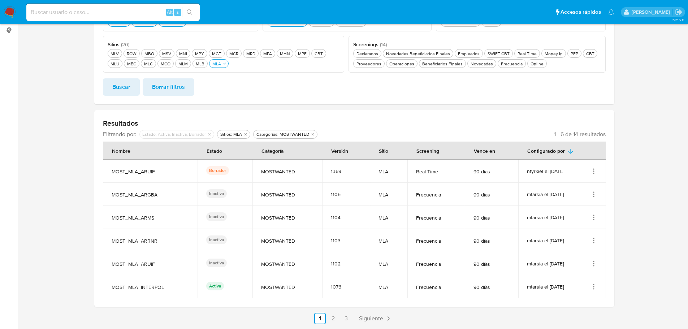
click at [595, 170] on icon "Acciones" at bounding box center [593, 171] width 7 height 7
click at [584, 184] on button "Ver detalles" at bounding box center [564, 187] width 65 height 19
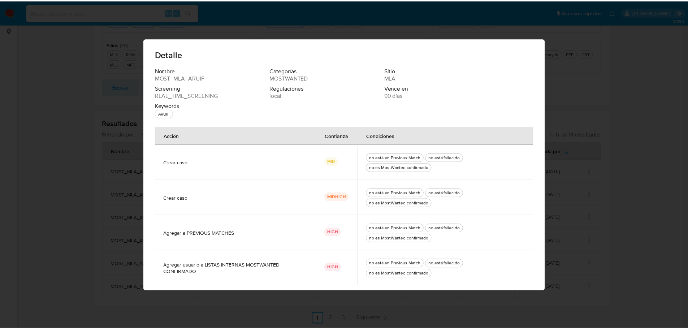
scroll to position [24, 0]
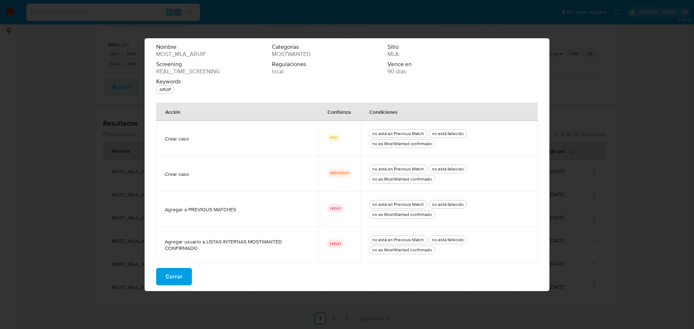
click at [171, 276] on span "Cerrar" at bounding box center [173, 277] width 17 height 16
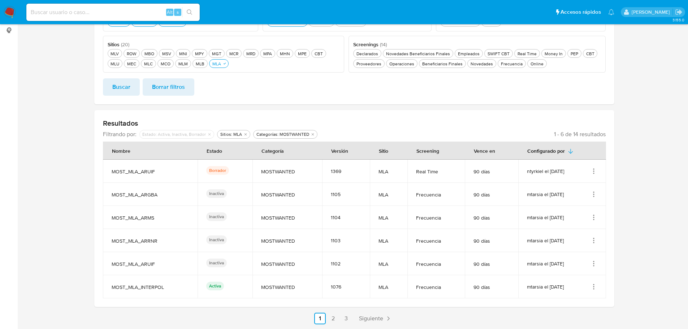
click at [347, 319] on link "3" at bounding box center [346, 319] width 12 height 12
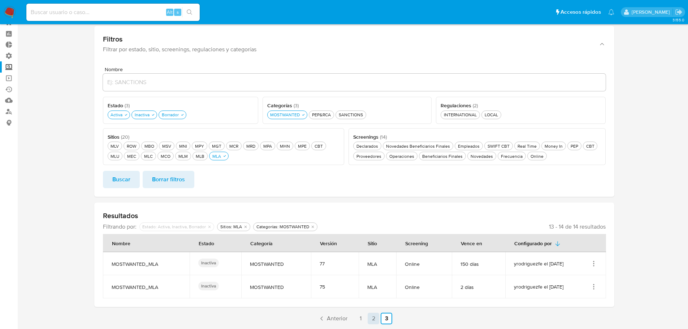
click at [372, 320] on link "2" at bounding box center [374, 319] width 12 height 12
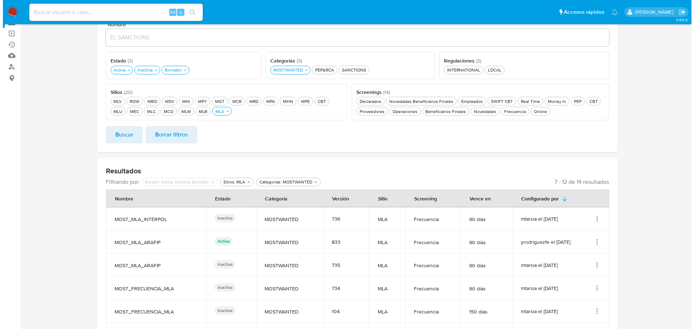
scroll to position [118, 0]
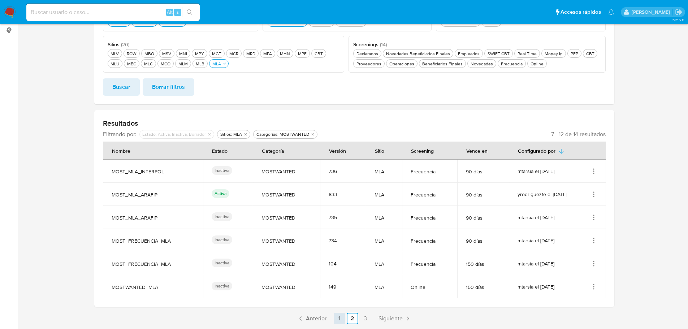
click at [340, 319] on link "1" at bounding box center [340, 319] width 12 height 12
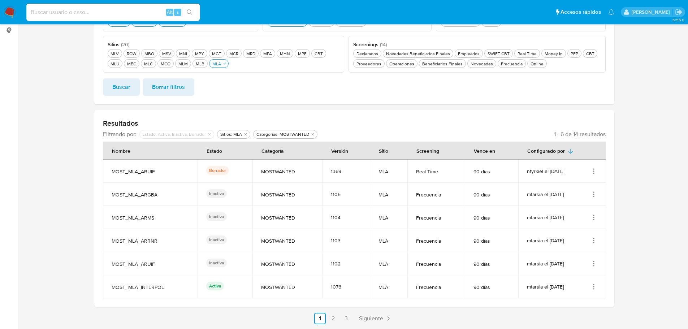
click at [593, 266] on icon "Acciones" at bounding box center [593, 263] width 7 height 7
click at [565, 300] on button "Editar" at bounding box center [564, 299] width 65 height 19
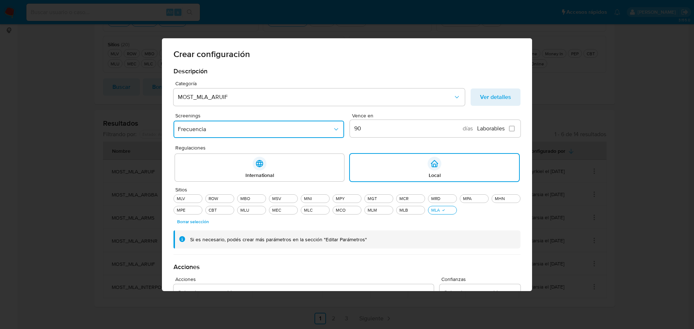
click at [290, 129] on span "Frecuencia" at bounding box center [255, 129] width 155 height 7
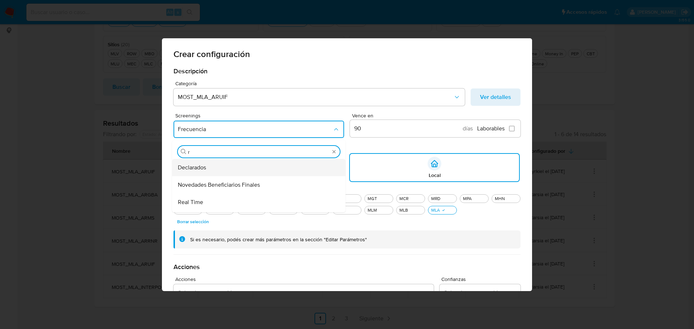
type input "re"
click at [228, 165] on div "Real Time" at bounding box center [256, 167] width 157 height 17
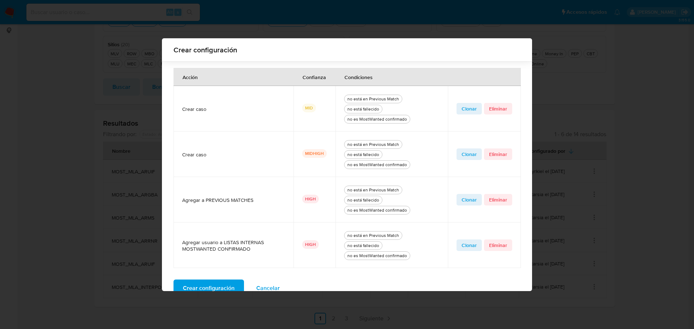
scroll to position [285, 0]
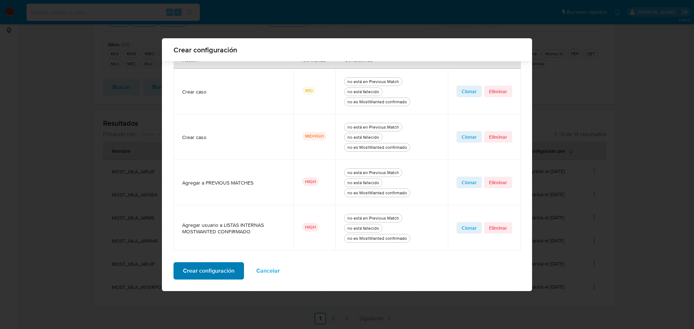
click at [212, 271] on span "Crear configuración" at bounding box center [209, 271] width 52 height 16
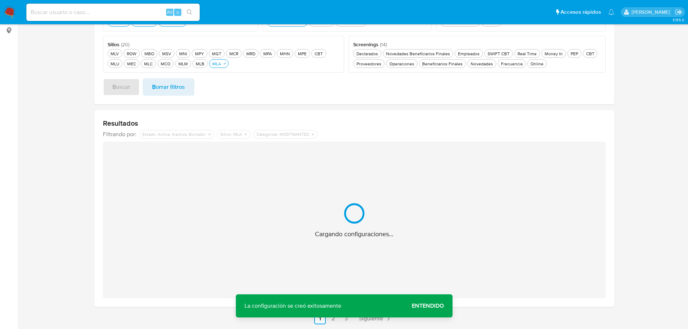
click at [413, 306] on span "Entendido" at bounding box center [428, 306] width 32 height 0
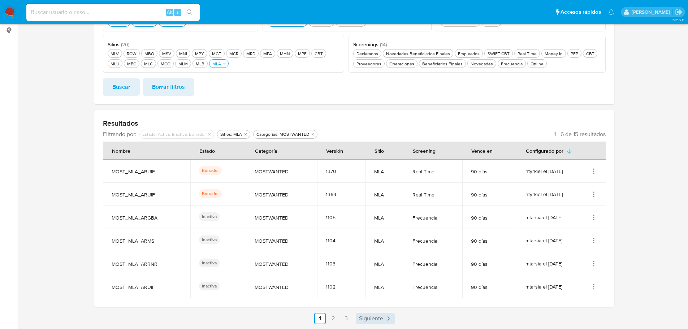
click at [377, 316] on span "Siguiente" at bounding box center [371, 319] width 24 height 6
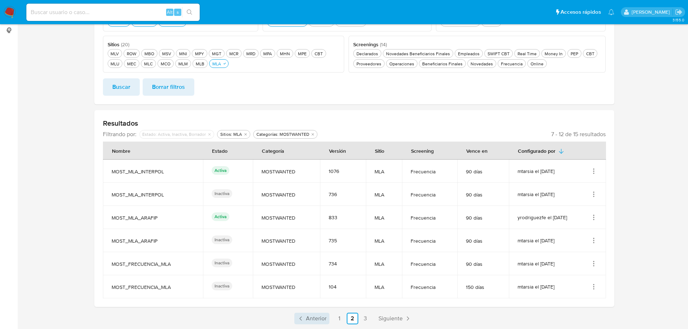
click at [321, 317] on span "Anterior" at bounding box center [316, 319] width 21 height 6
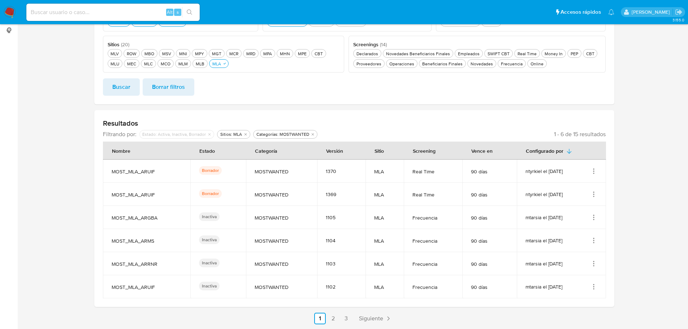
click at [592, 170] on icon "Acciones" at bounding box center [593, 171] width 7 height 7
click at [580, 185] on button "Ver detalles" at bounding box center [564, 187] width 65 height 19
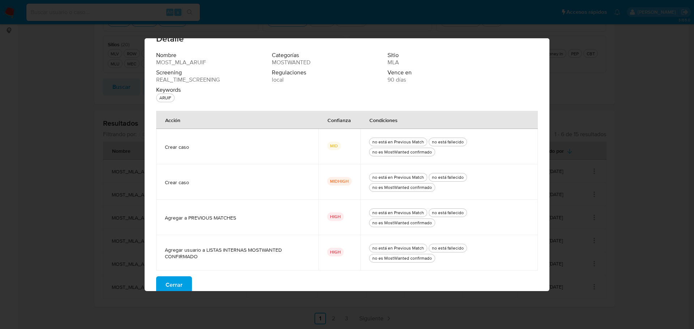
scroll to position [24, 0]
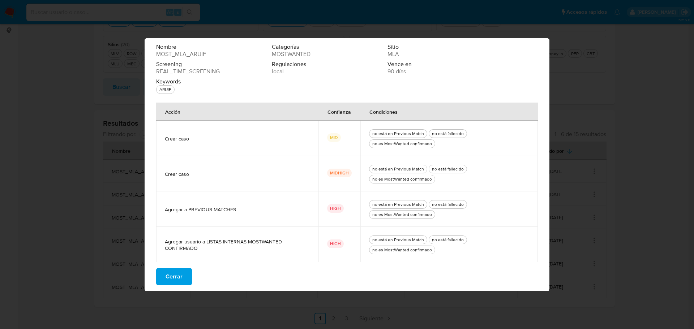
click at [183, 273] on button "Cerrar" at bounding box center [174, 276] width 36 height 17
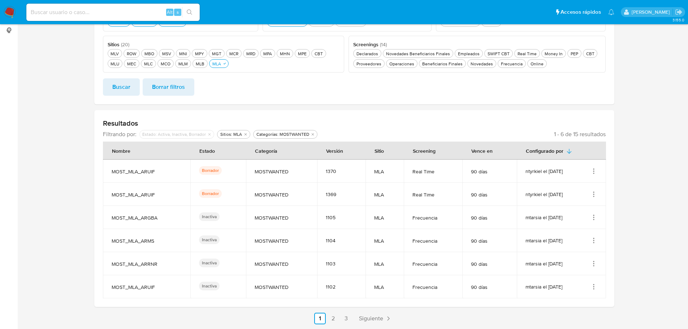
click at [590, 196] on icon "Acciones" at bounding box center [593, 194] width 7 height 7
click at [565, 208] on button "Ver detalles" at bounding box center [564, 211] width 65 height 19
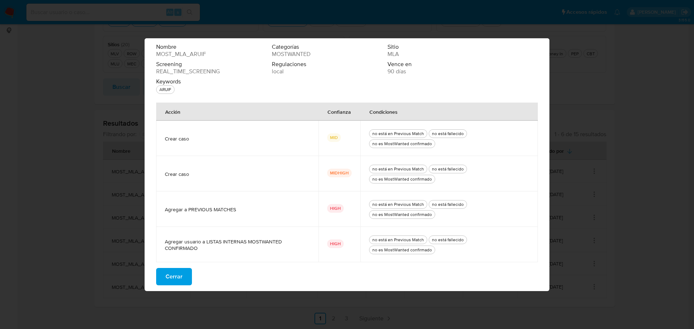
click at [182, 276] on span "Cerrar" at bounding box center [173, 277] width 17 height 16
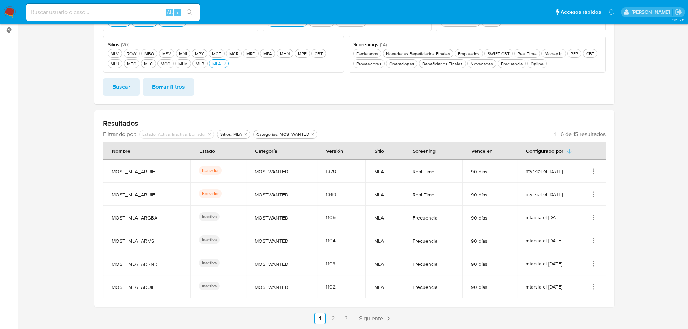
click at [589, 193] on div "ntyrkiel el 20/08/2025" at bounding box center [562, 194] width 72 height 7
click at [591, 195] on icon "Acciones" at bounding box center [593, 194] width 7 height 7
click at [575, 208] on button "Ver detalles" at bounding box center [564, 211] width 65 height 19
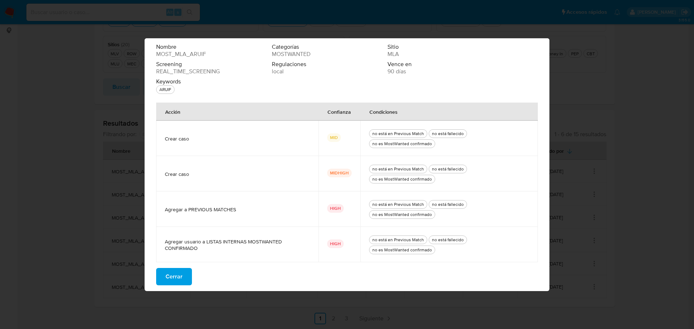
click at [180, 278] on span "Cerrar" at bounding box center [173, 277] width 17 height 16
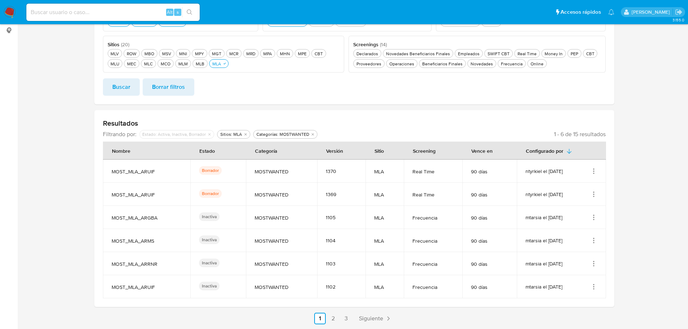
click at [595, 170] on icon "Acciones" at bounding box center [593, 171] width 7 height 7
click at [568, 188] on button "Ver detalles" at bounding box center [564, 187] width 65 height 19
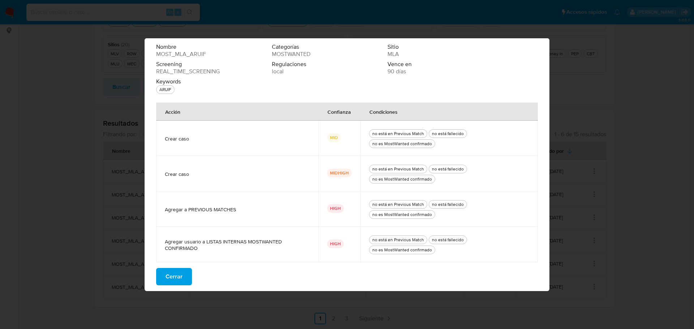
click at [179, 279] on span "Cerrar" at bounding box center [173, 277] width 17 height 16
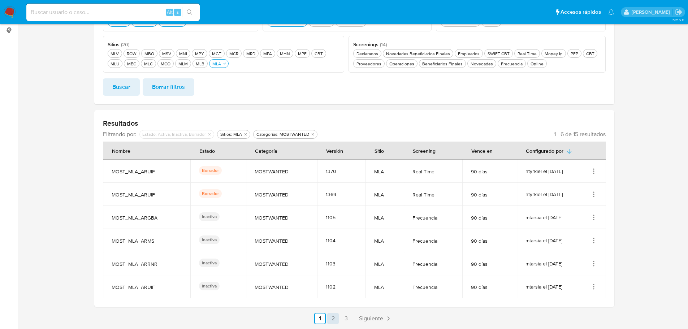
click at [332, 319] on link "2" at bounding box center [333, 319] width 12 height 12
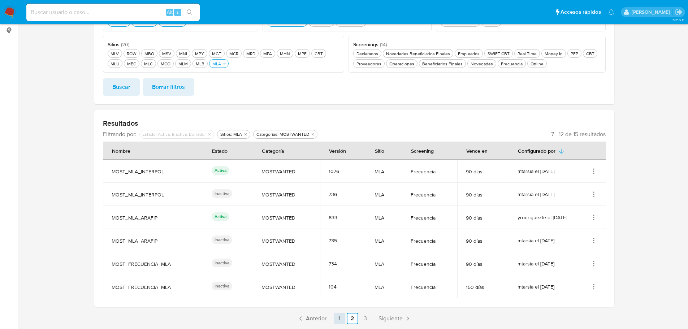
click at [339, 318] on link "1" at bounding box center [340, 319] width 12 height 12
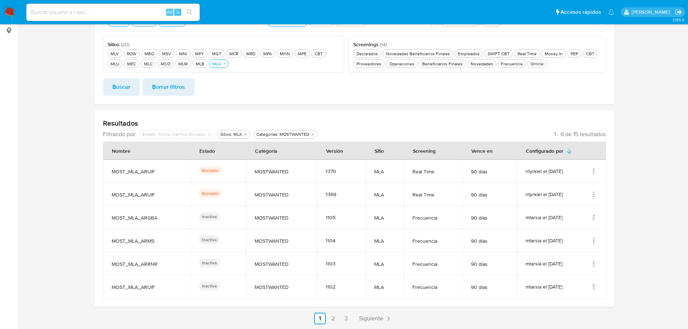
click at [593, 196] on icon "Acciones" at bounding box center [593, 196] width 1 height 1
click at [592, 262] on icon "Acciones" at bounding box center [593, 263] width 7 height 7
click at [563, 299] on button "Editar" at bounding box center [564, 299] width 65 height 19
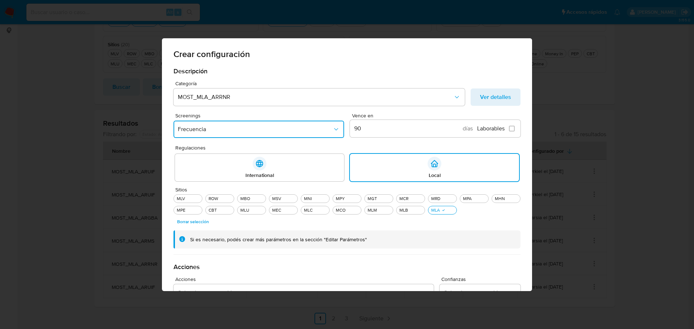
click at [333, 130] on icon "Screenings" at bounding box center [335, 129] width 7 height 7
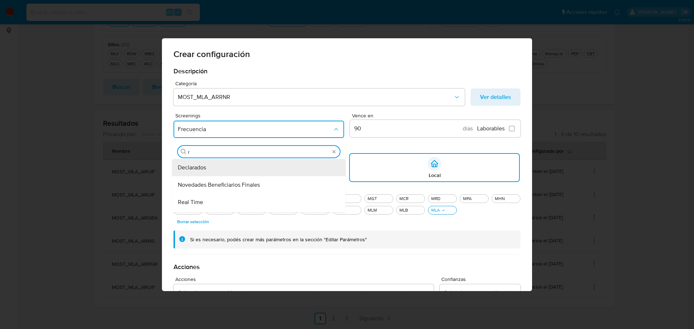
type input "re"
click at [232, 168] on div "Real Time" at bounding box center [256, 167] width 157 height 17
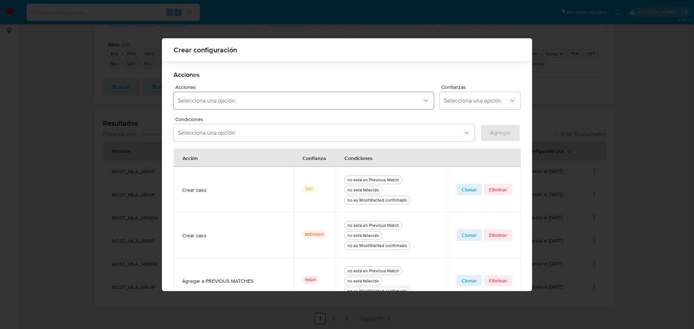
scroll to position [283, 0]
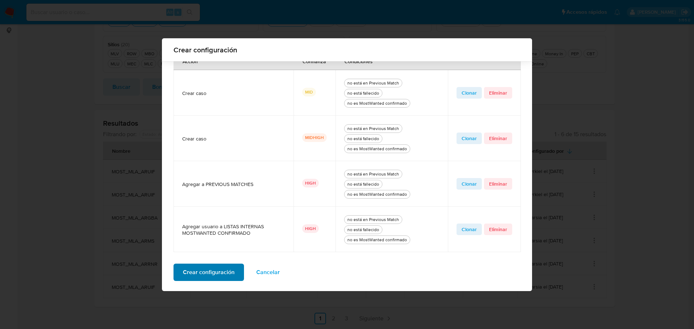
click at [216, 273] on span "Crear configuración" at bounding box center [209, 272] width 52 height 16
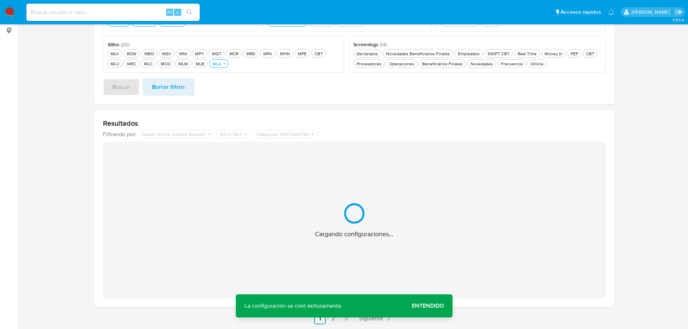
click at [432, 306] on span "Entendido" at bounding box center [428, 306] width 32 height 0
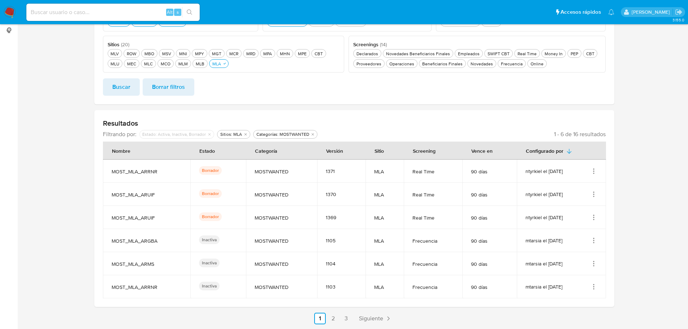
click at [595, 264] on icon "Acciones" at bounding box center [593, 263] width 7 height 7
click at [563, 296] on button "Editar" at bounding box center [564, 299] width 65 height 19
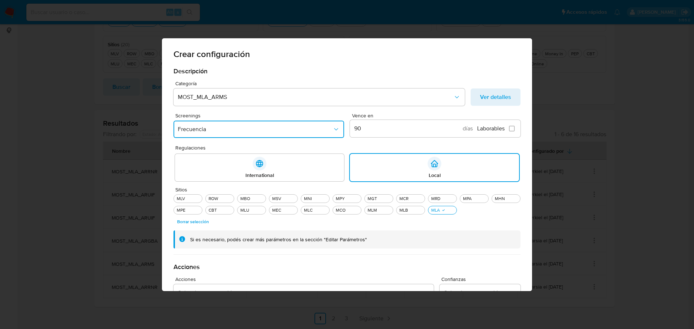
click at [332, 131] on icon "Screenings" at bounding box center [335, 129] width 7 height 7
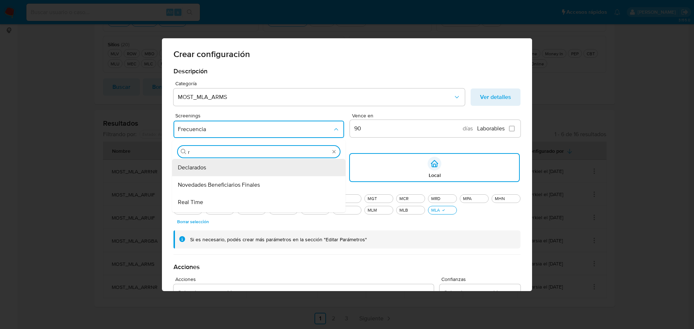
type input "re"
click at [223, 168] on div "Real Time" at bounding box center [256, 167] width 157 height 17
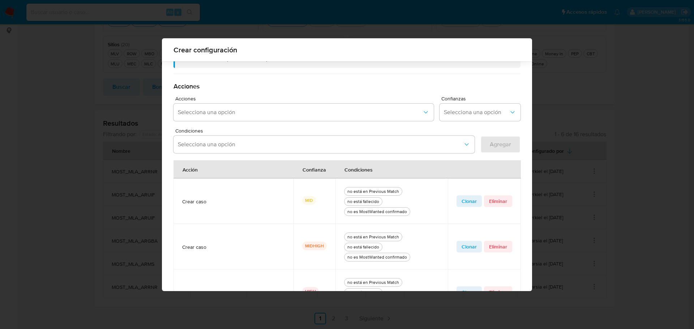
scroll to position [285, 0]
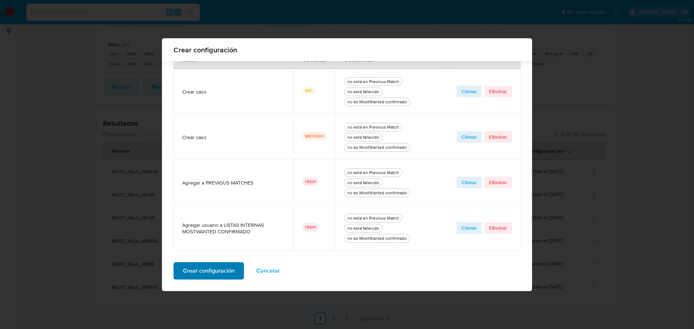
click at [203, 272] on span "Crear configuración" at bounding box center [209, 271] width 52 height 16
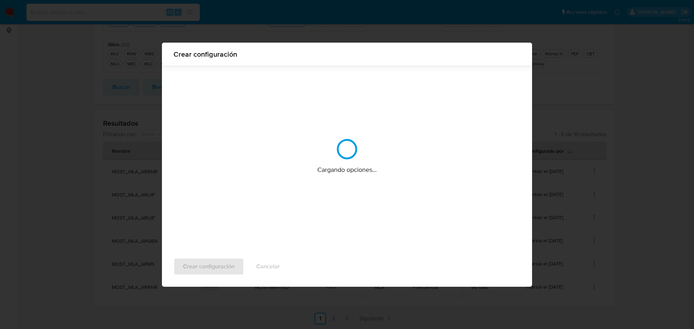
scroll to position [0, 0]
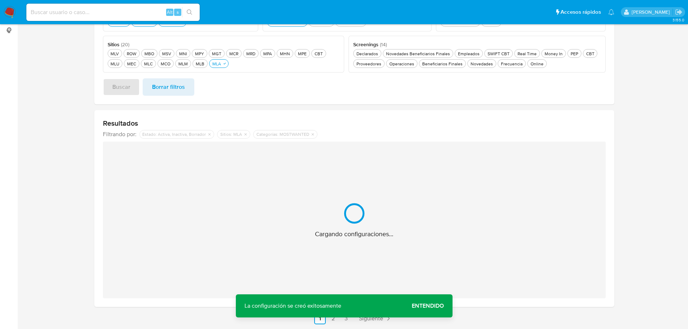
click at [429, 306] on span "Entendido" at bounding box center [428, 306] width 32 height 0
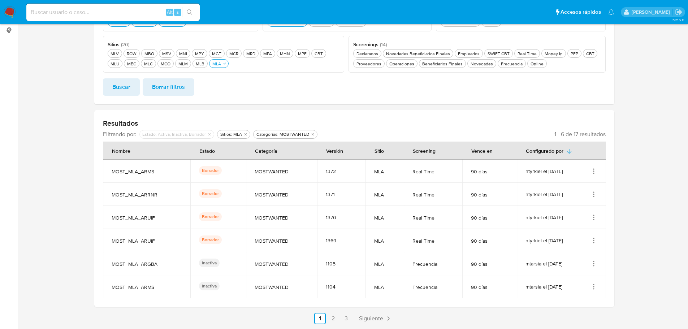
click at [595, 264] on icon "Acciones" at bounding box center [593, 263] width 7 height 7
click at [571, 301] on button "Editar" at bounding box center [564, 299] width 65 height 19
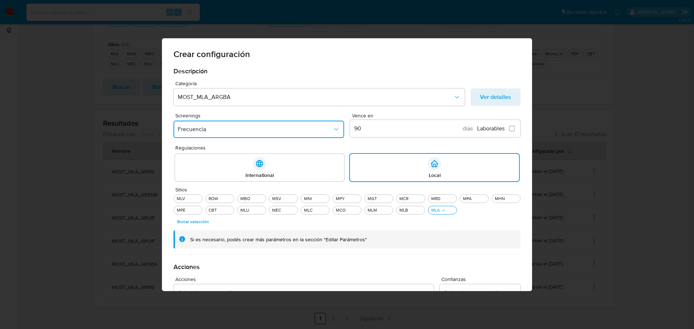
click at [236, 133] on button "Frecuencia" at bounding box center [258, 129] width 170 height 17
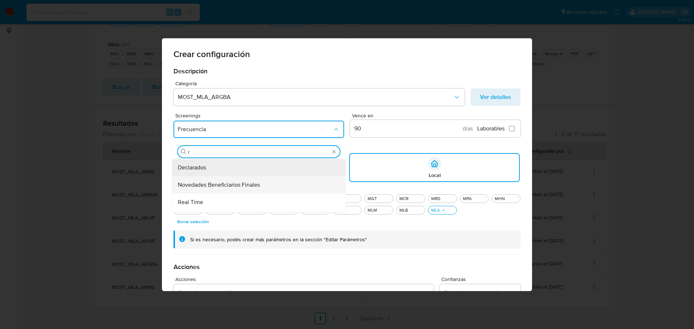
type input "re"
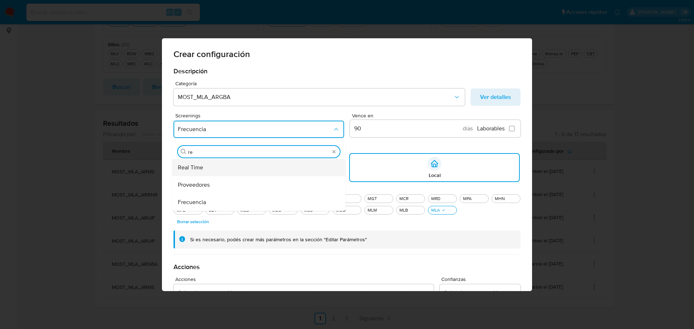
click at [208, 165] on div "Real Time" at bounding box center [256, 167] width 157 height 17
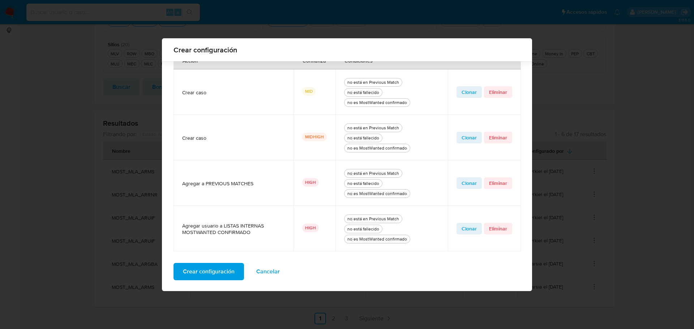
scroll to position [285, 0]
click at [223, 273] on span "Crear configuración" at bounding box center [209, 271] width 52 height 16
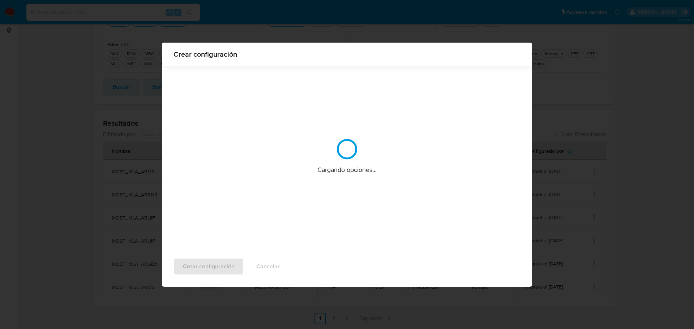
scroll to position [0, 0]
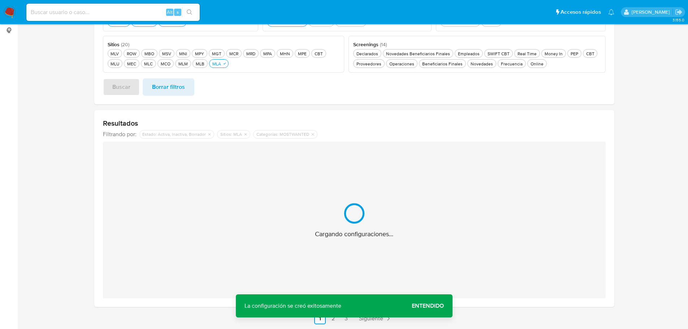
click at [431, 306] on span "Entendido" at bounding box center [428, 306] width 32 height 0
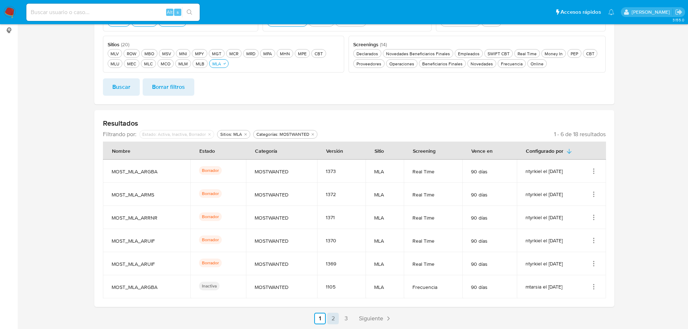
click at [334, 319] on link "2" at bounding box center [333, 319] width 12 height 12
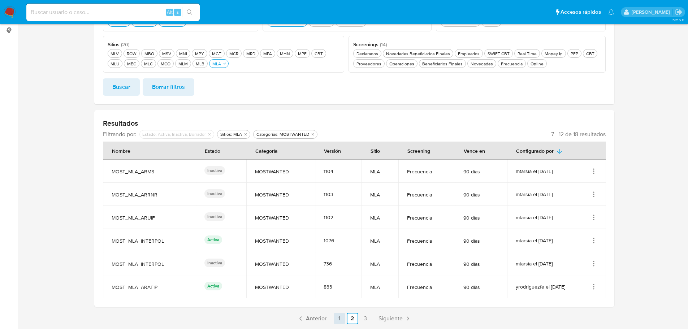
click at [340, 321] on link "1" at bounding box center [340, 319] width 12 height 12
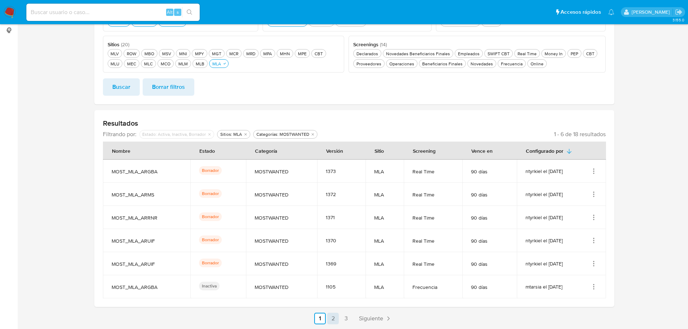
click at [334, 318] on link "2" at bounding box center [333, 319] width 12 height 12
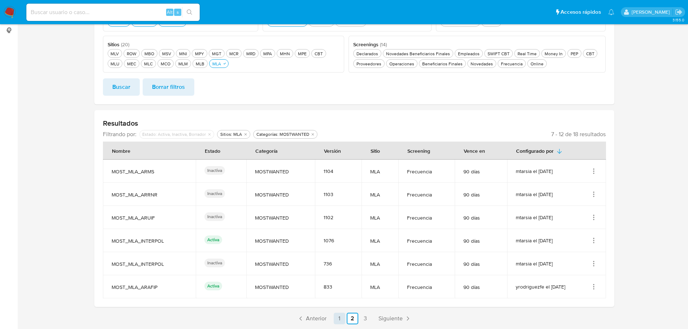
click at [338, 320] on link "1" at bounding box center [340, 319] width 12 height 12
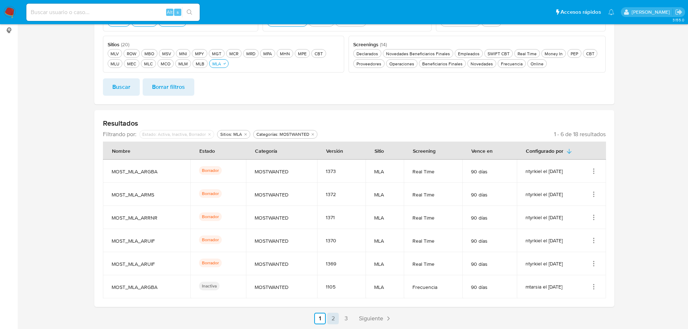
click at [335, 317] on link "2" at bounding box center [333, 319] width 12 height 12
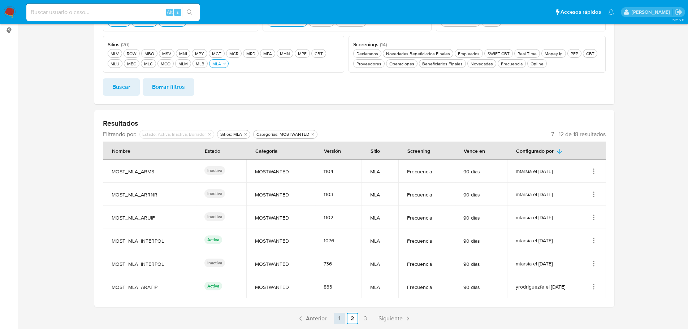
click at [340, 319] on link "1" at bounding box center [340, 319] width 12 height 12
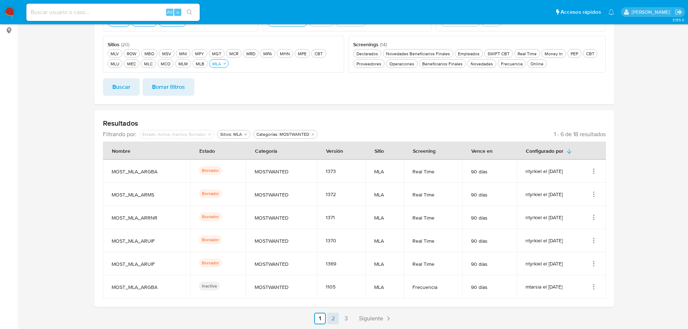
click at [333, 318] on link "2" at bounding box center [333, 319] width 12 height 12
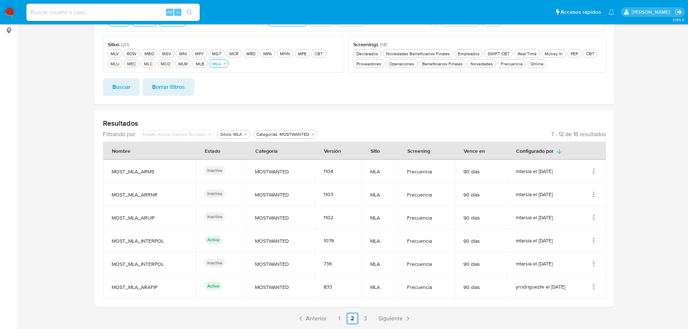
click at [595, 243] on icon "Acciones" at bounding box center [593, 240] width 7 height 7
click at [570, 277] on button "Editar" at bounding box center [564, 276] width 65 height 19
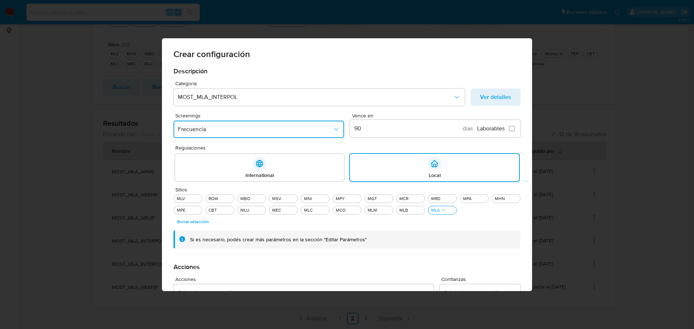
click at [325, 132] on span "Frecuencia" at bounding box center [255, 129] width 155 height 7
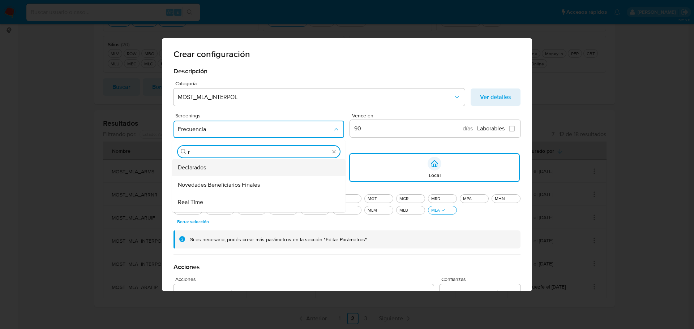
type input "re"
click at [244, 164] on div "Real Time" at bounding box center [256, 167] width 157 height 17
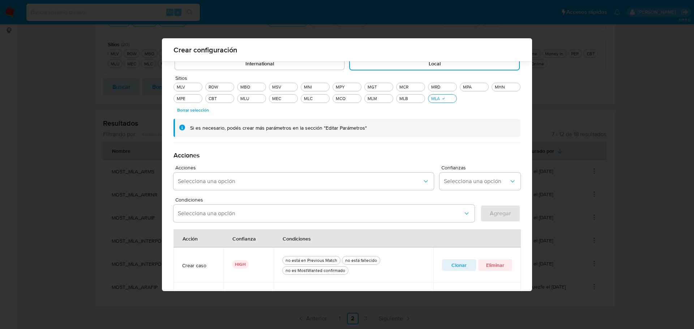
scroll to position [209, 0]
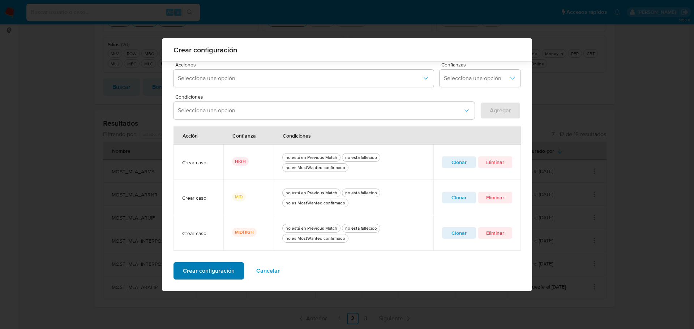
click at [207, 269] on span "Crear configuración" at bounding box center [209, 271] width 52 height 16
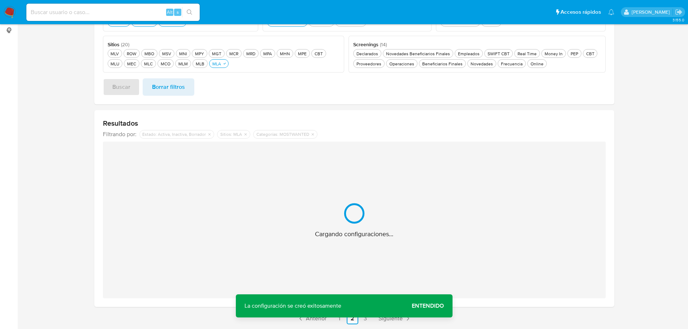
click at [431, 306] on span "Entendido" at bounding box center [428, 306] width 32 height 0
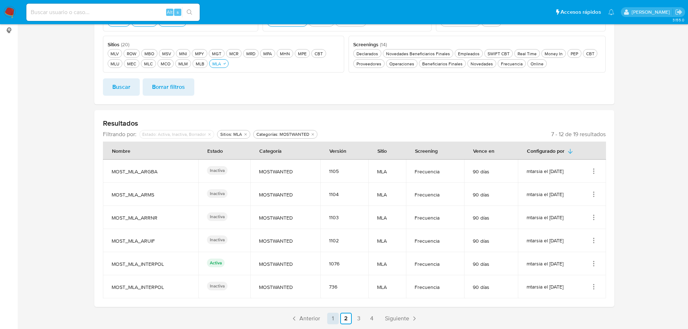
click at [336, 319] on link "1" at bounding box center [333, 319] width 12 height 12
click at [596, 170] on icon "Acciones" at bounding box center [593, 171] width 7 height 7
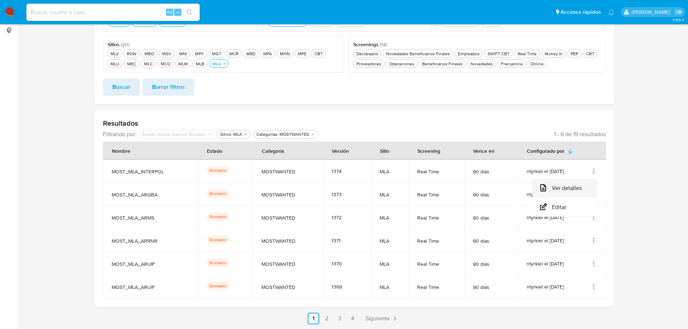
click at [584, 184] on button "Ver detalles" at bounding box center [564, 187] width 65 height 19
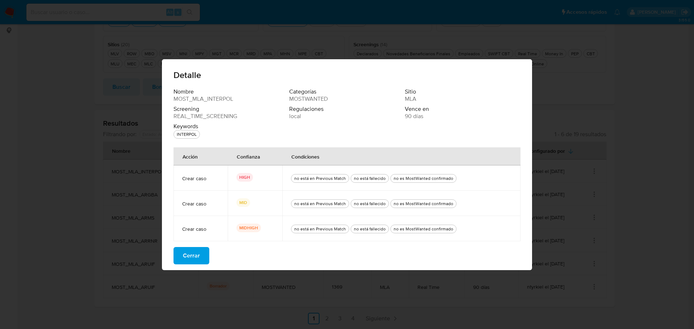
click at [193, 259] on span "Cerrar" at bounding box center [191, 256] width 17 height 16
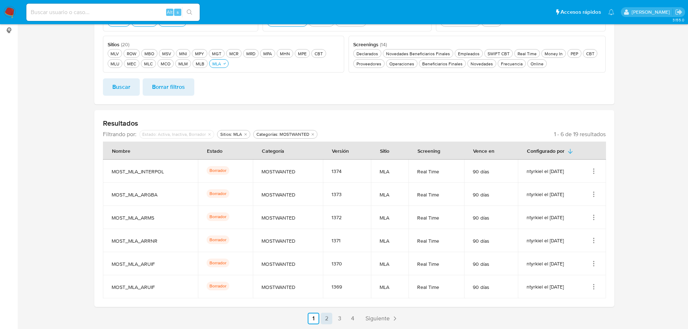
click at [326, 315] on link "2" at bounding box center [327, 319] width 12 height 12
click at [357, 318] on link "3" at bounding box center [359, 319] width 12 height 12
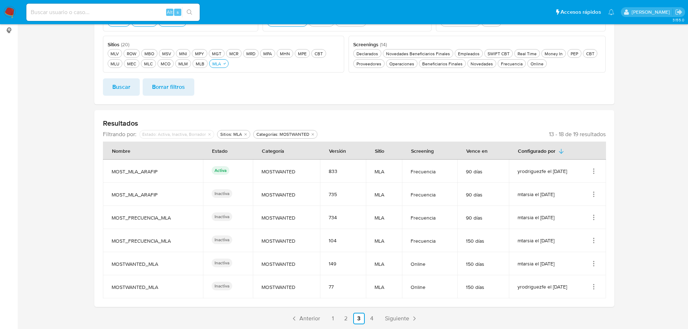
click at [594, 174] on icon "Acciones" at bounding box center [593, 171] width 7 height 7
click at [578, 207] on button "Editar" at bounding box center [564, 207] width 65 height 19
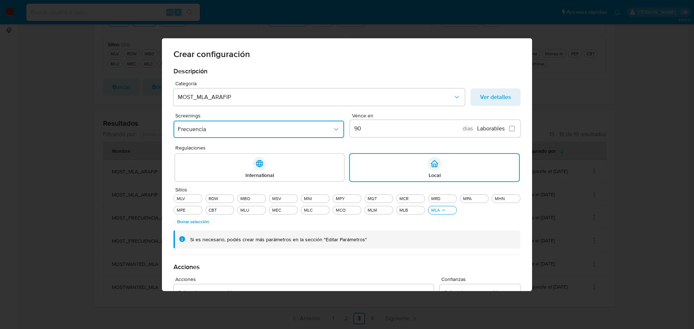
click at [250, 133] on button "Frecuencia" at bounding box center [258, 129] width 170 height 17
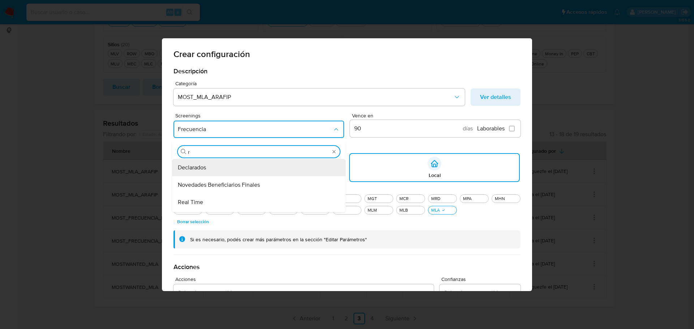
type input "re"
click at [208, 169] on div "Real Time" at bounding box center [256, 167] width 157 height 17
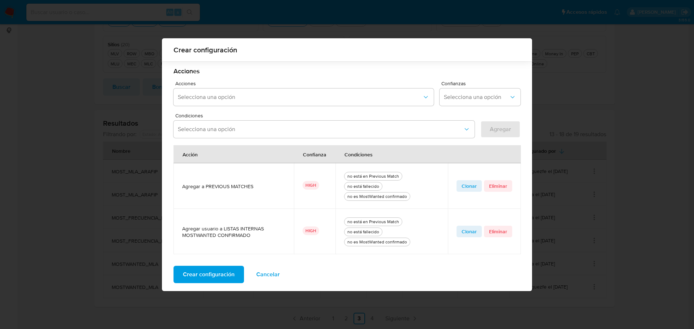
scroll to position [194, 0]
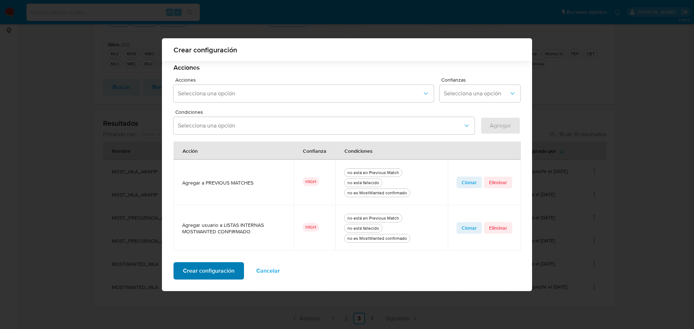
click at [225, 267] on span "Crear configuración" at bounding box center [209, 271] width 52 height 16
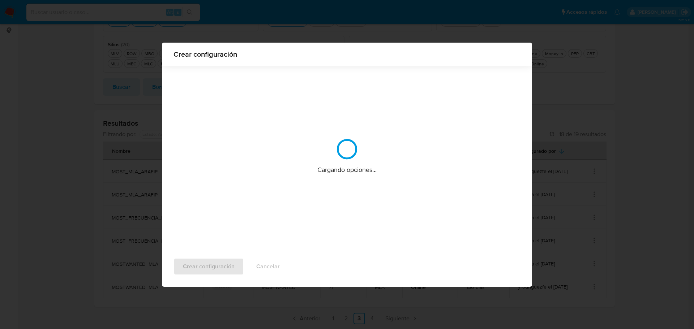
scroll to position [0, 0]
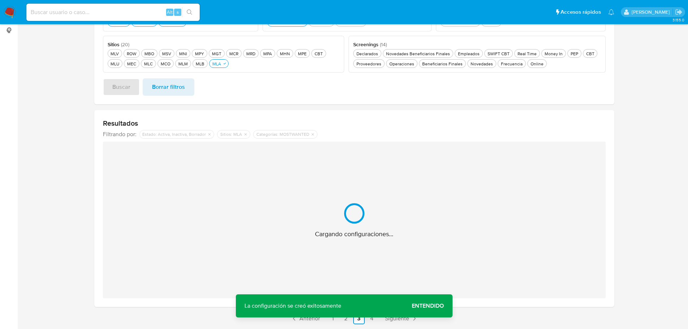
click at [425, 306] on span "Entendido" at bounding box center [428, 306] width 32 height 0
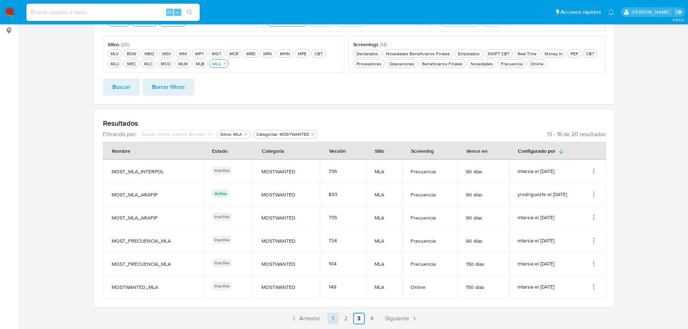
click at [332, 317] on link "1" at bounding box center [333, 319] width 12 height 12
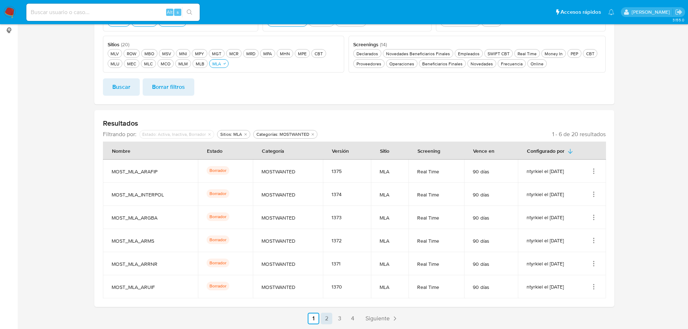
click at [327, 318] on link "2" at bounding box center [327, 319] width 12 height 12
click at [333, 318] on link "1" at bounding box center [333, 319] width 12 height 12
click at [594, 171] on icon "Acciones" at bounding box center [593, 171] width 1 height 1
click at [568, 192] on button "Ver detalles" at bounding box center [564, 187] width 65 height 19
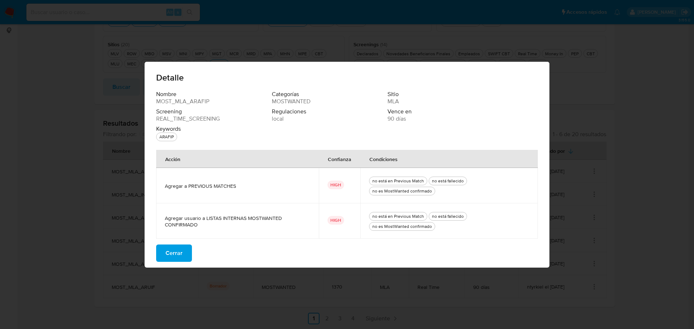
click at [182, 255] on button "Cerrar" at bounding box center [174, 253] width 36 height 17
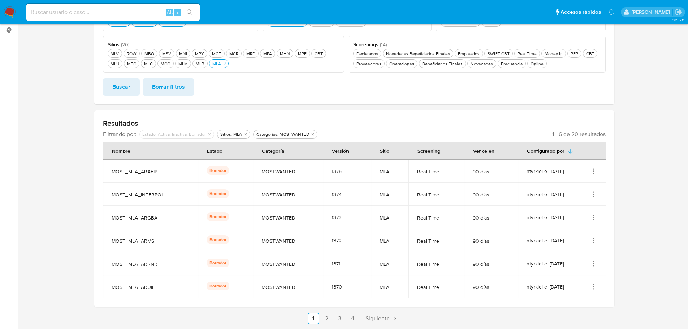
click at [591, 194] on icon "Acciones" at bounding box center [593, 194] width 7 height 7
click at [562, 216] on button "Ver detalles" at bounding box center [564, 211] width 65 height 19
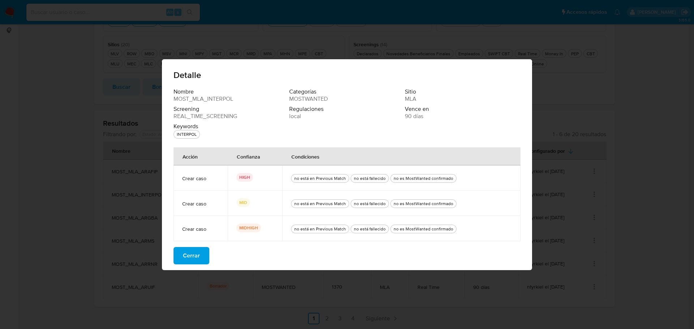
click at [197, 260] on span "Cerrar" at bounding box center [191, 256] width 17 height 16
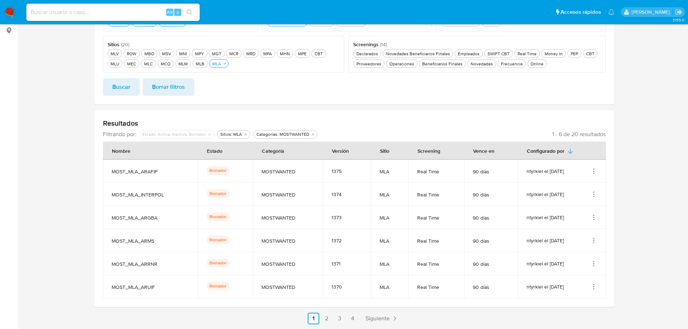
click at [591, 217] on icon "Acciones" at bounding box center [593, 217] width 7 height 7
click at [579, 234] on button "Ver detalles" at bounding box center [564, 234] width 65 height 19
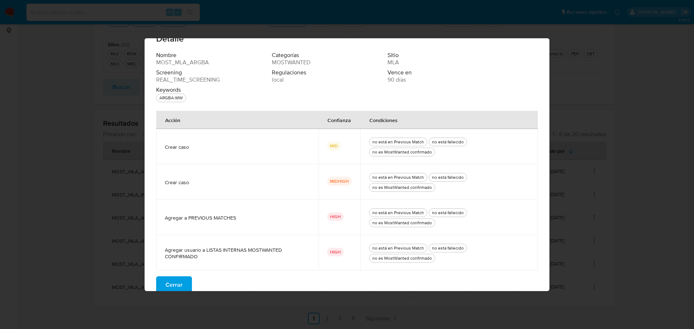
scroll to position [24, 0]
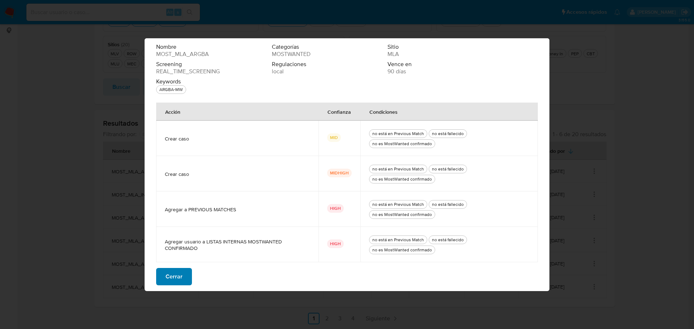
click at [178, 280] on span "Cerrar" at bounding box center [173, 277] width 17 height 16
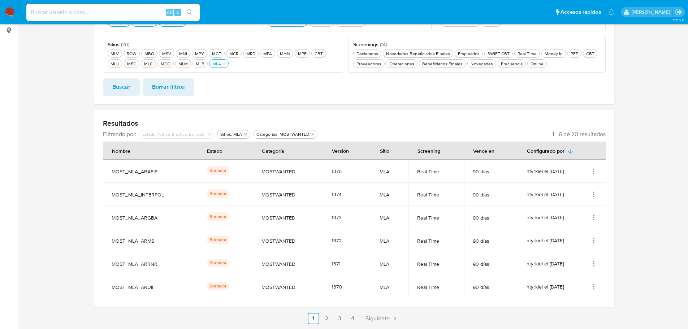
click at [595, 244] on icon "Acciones" at bounding box center [593, 240] width 7 height 7
click at [575, 259] on button "Ver detalles" at bounding box center [564, 257] width 65 height 19
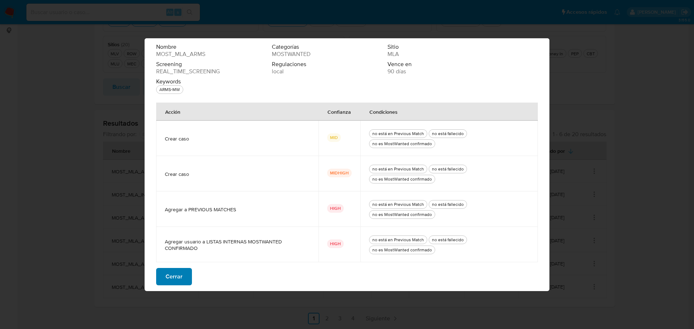
click at [185, 278] on button "Cerrar" at bounding box center [174, 276] width 36 height 17
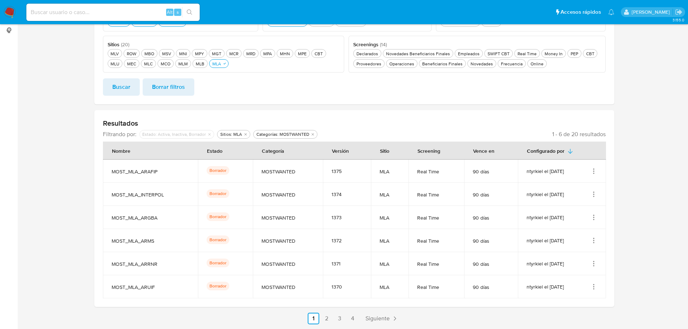
click at [594, 265] on icon "Acciones" at bounding box center [593, 263] width 7 height 7
click at [578, 280] on button "Ver detalles" at bounding box center [564, 280] width 65 height 19
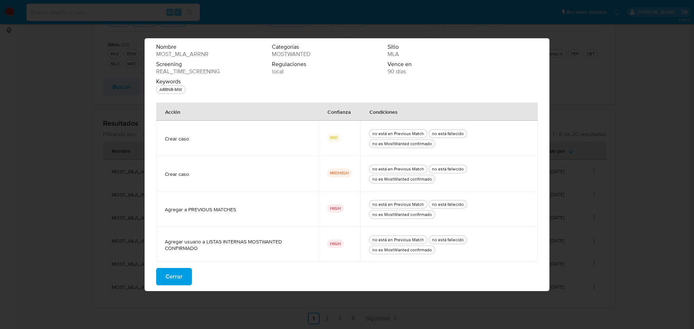
click at [181, 279] on span "Cerrar" at bounding box center [173, 277] width 17 height 16
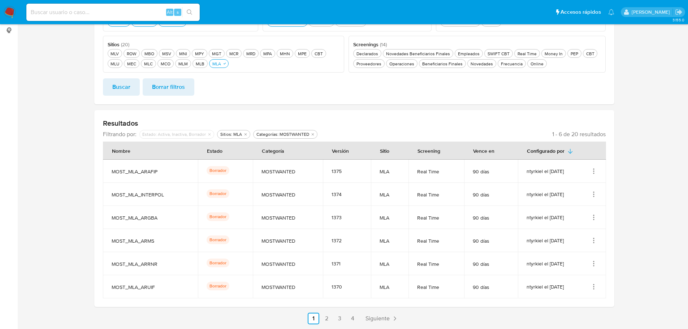
click at [596, 289] on icon "Acciones" at bounding box center [593, 286] width 7 height 7
click at [573, 250] on button "Ver detalles" at bounding box center [564, 250] width 65 height 19
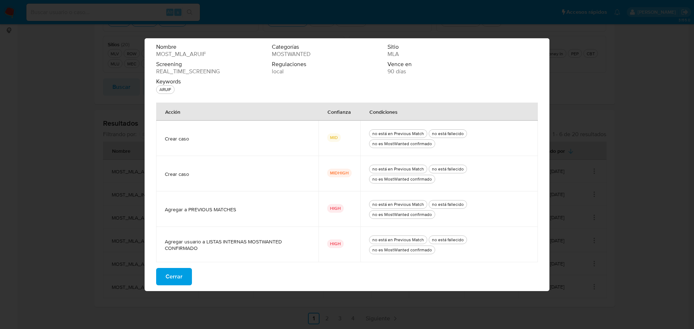
click at [181, 280] on span "Cerrar" at bounding box center [173, 277] width 17 height 16
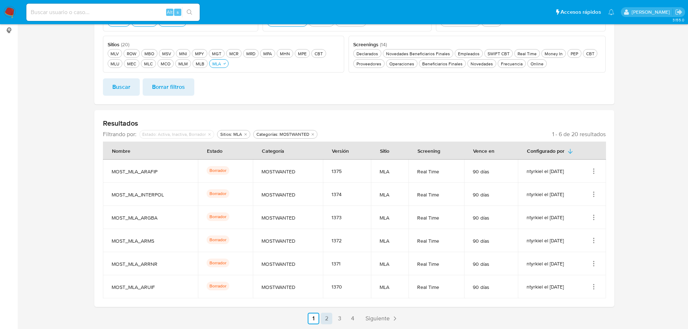
click at [326, 317] on link "2" at bounding box center [327, 319] width 12 height 12
click at [360, 317] on link "3" at bounding box center [359, 319] width 12 height 12
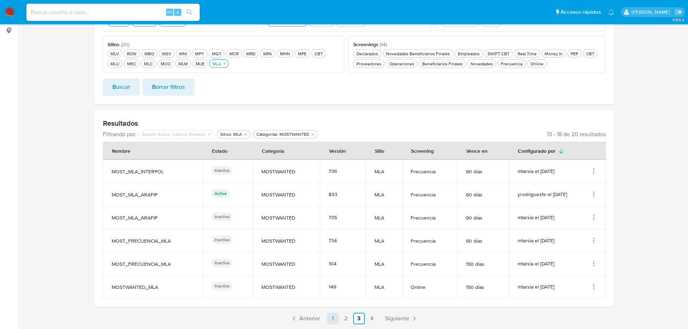
click at [336, 315] on link "1" at bounding box center [333, 319] width 12 height 12
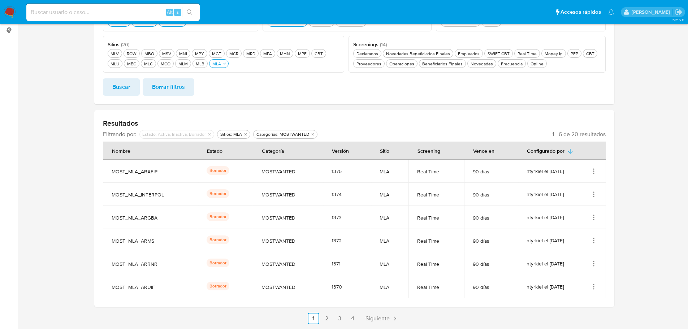
click at [594, 285] on icon "Acciones" at bounding box center [593, 285] width 1 height 1
click at [571, 269] on button "Editar" at bounding box center [564, 269] width 65 height 19
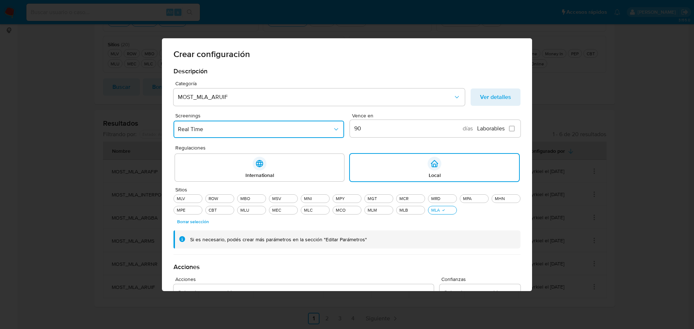
click at [276, 129] on span "Real Time" at bounding box center [255, 129] width 155 height 7
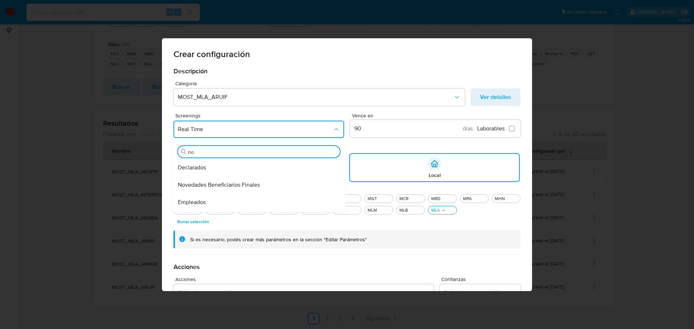
type input "nov"
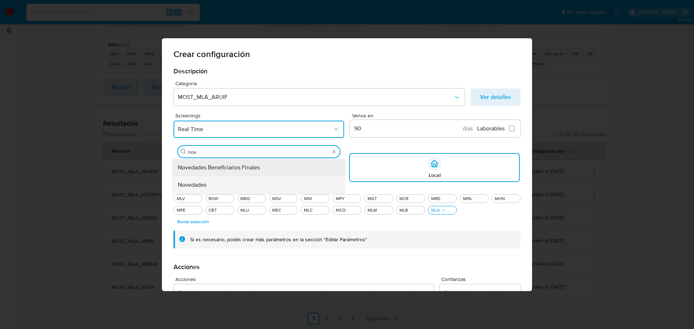
click at [196, 182] on span "Novedades" at bounding box center [192, 184] width 29 height 7
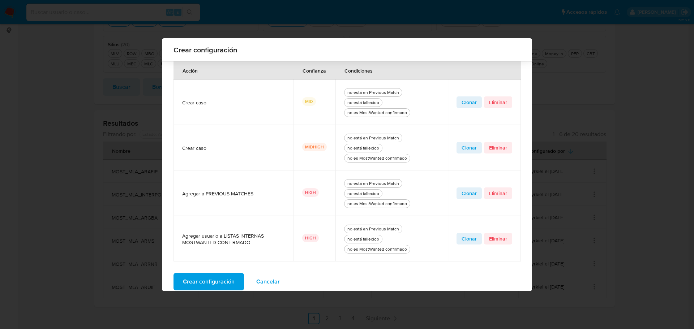
scroll to position [285, 0]
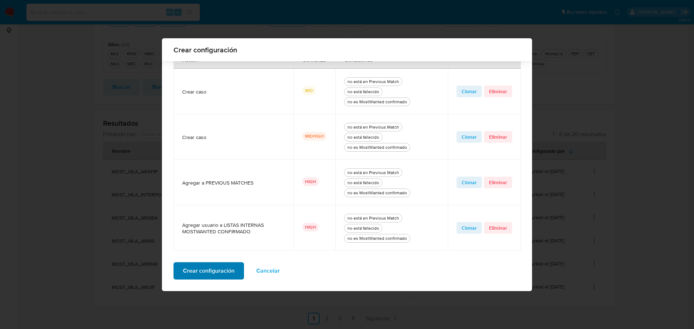
click at [213, 271] on span "Crear configuración" at bounding box center [209, 271] width 52 height 16
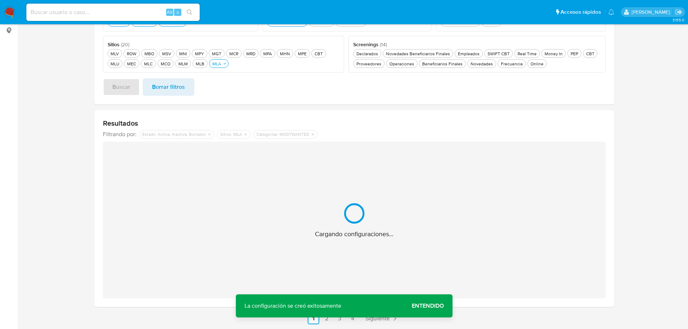
click at [439, 306] on span "Entendido" at bounding box center [428, 306] width 32 height 0
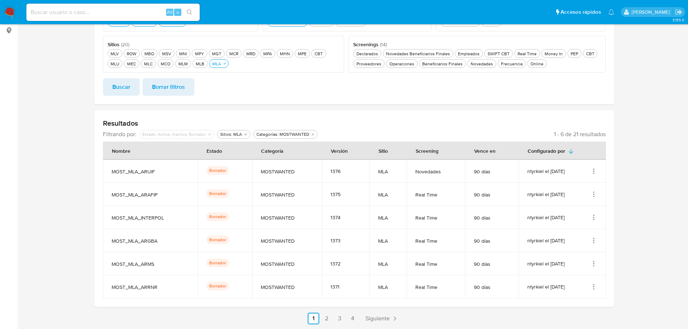
click at [594, 287] on icon "Acciones" at bounding box center [593, 286] width 1 height 1
click at [571, 273] on button "Editar" at bounding box center [564, 269] width 65 height 19
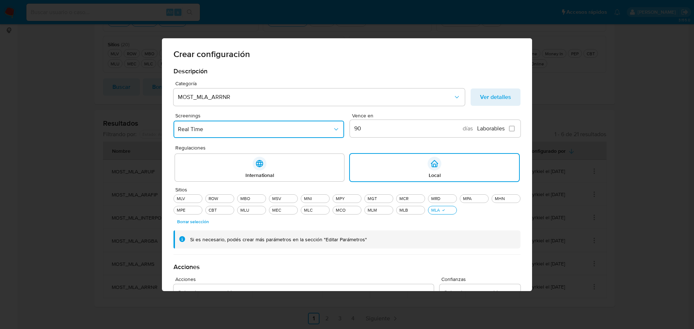
click at [256, 129] on span "Real Time" at bounding box center [255, 129] width 155 height 7
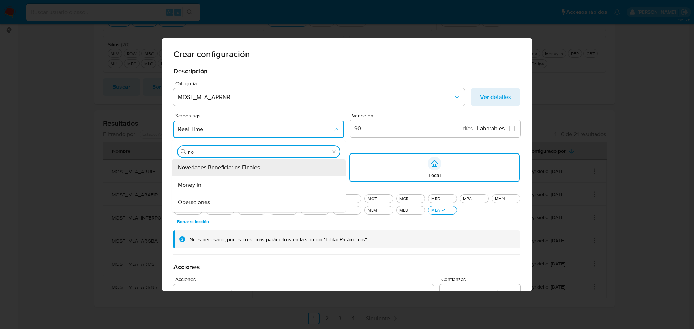
type input "nov"
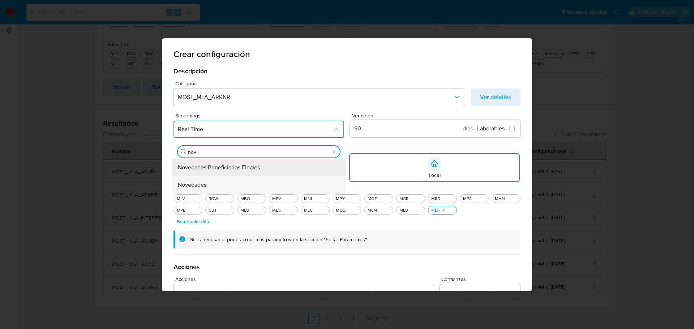
click at [199, 182] on span "Novedades" at bounding box center [192, 184] width 29 height 7
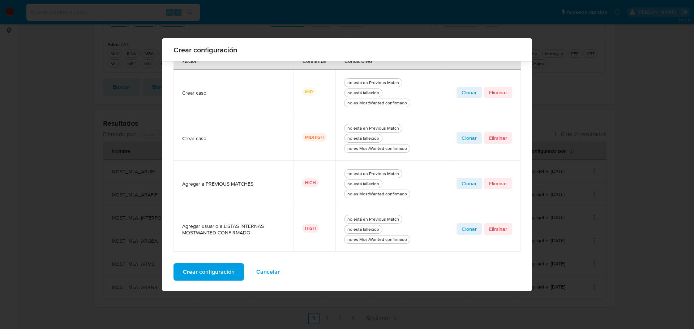
scroll to position [285, 0]
click at [218, 274] on span "Crear configuración" at bounding box center [209, 271] width 52 height 16
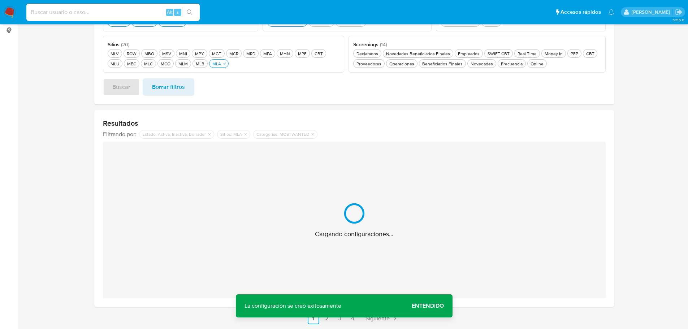
click at [422, 306] on span "Entendido" at bounding box center [428, 306] width 32 height 0
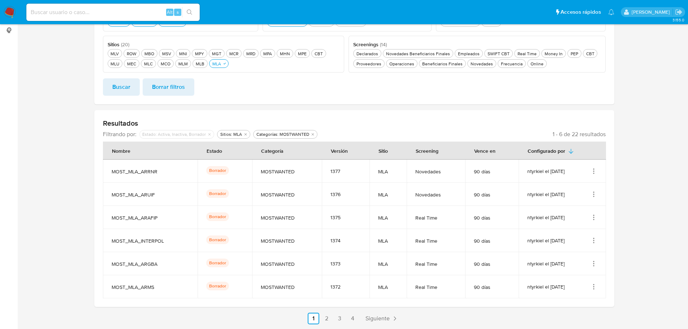
click at [593, 287] on icon "Acciones" at bounding box center [593, 286] width 7 height 7
click at [580, 273] on button "Editar" at bounding box center [564, 269] width 65 height 19
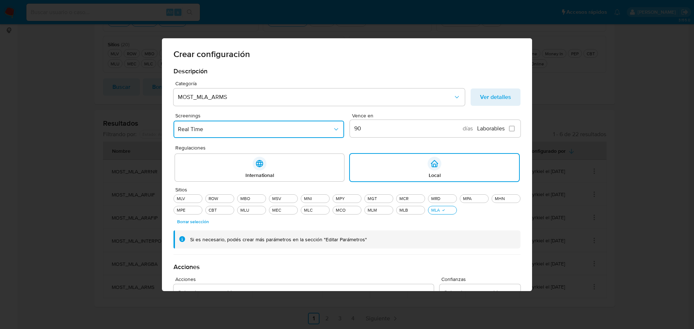
click at [237, 131] on span "Real Time" at bounding box center [255, 129] width 155 height 7
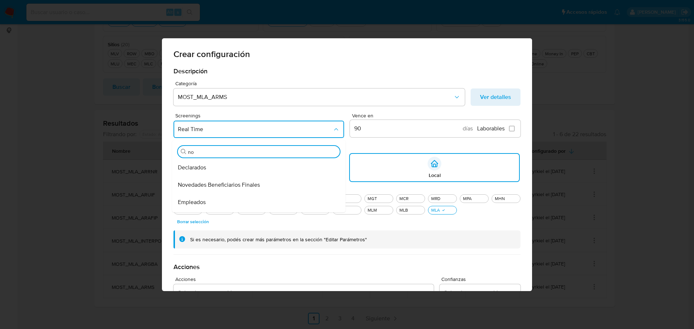
type input "nov"
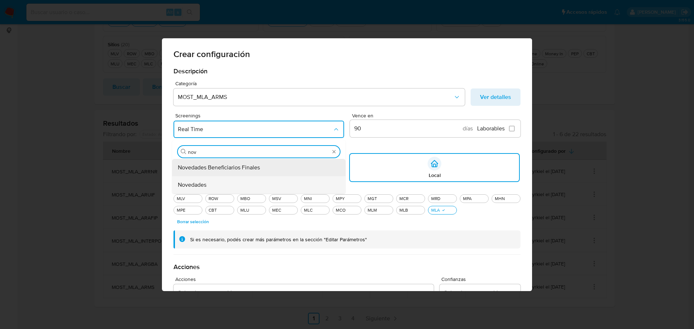
click at [211, 186] on div "Novedades" at bounding box center [256, 184] width 157 height 17
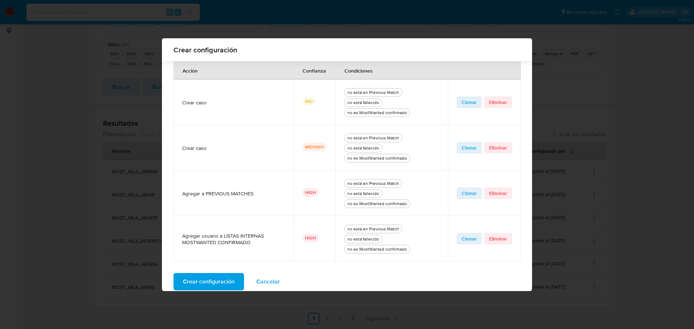
scroll to position [280, 0]
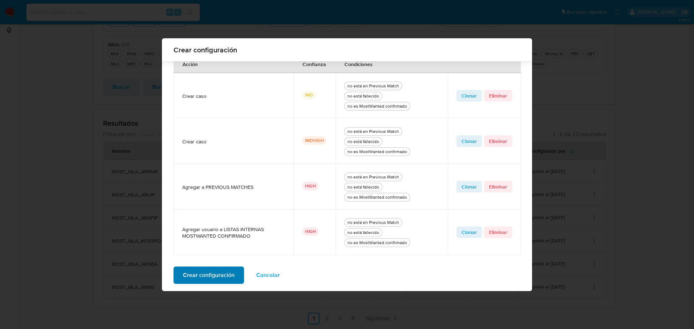
click at [224, 275] on span "Crear configuración" at bounding box center [209, 275] width 52 height 16
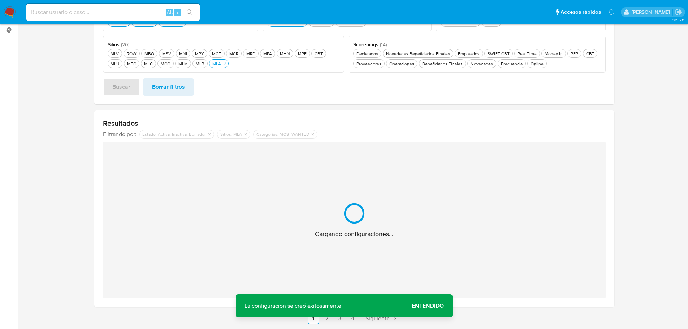
click at [435, 306] on span "Entendido" at bounding box center [428, 306] width 32 height 0
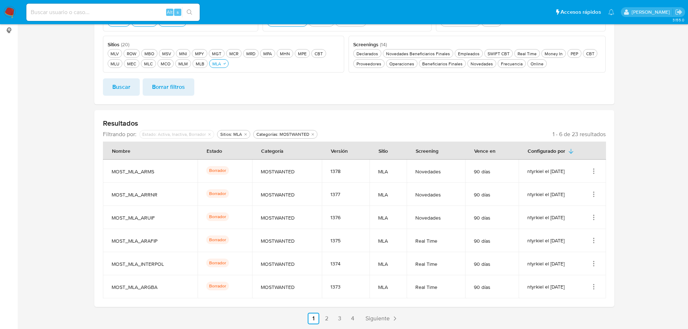
click at [592, 286] on icon "Acciones" at bounding box center [593, 286] width 7 height 7
click at [580, 273] on button "Editar" at bounding box center [564, 269] width 65 height 19
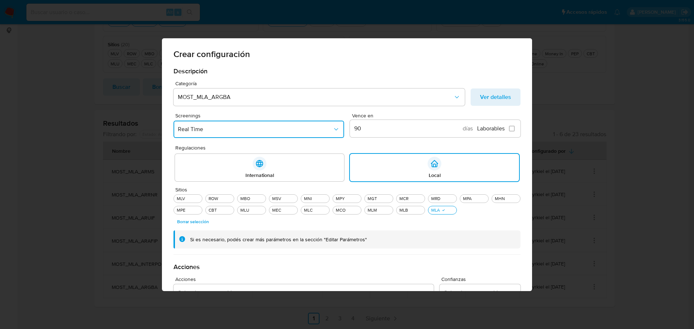
click at [221, 133] on button "Real Time" at bounding box center [258, 129] width 170 height 17
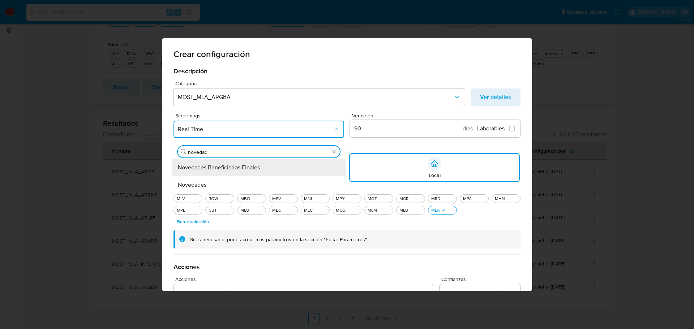
type input "novedade"
click at [199, 183] on span "Novedades" at bounding box center [192, 184] width 29 height 7
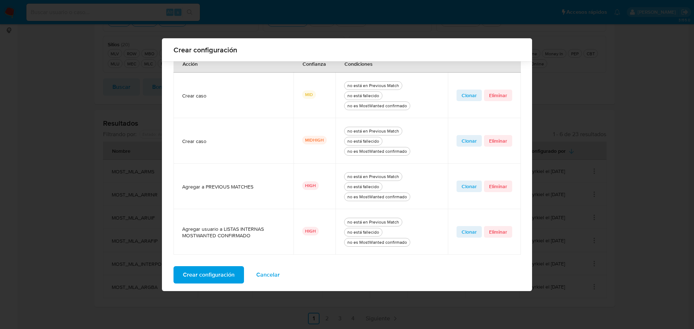
scroll to position [285, 0]
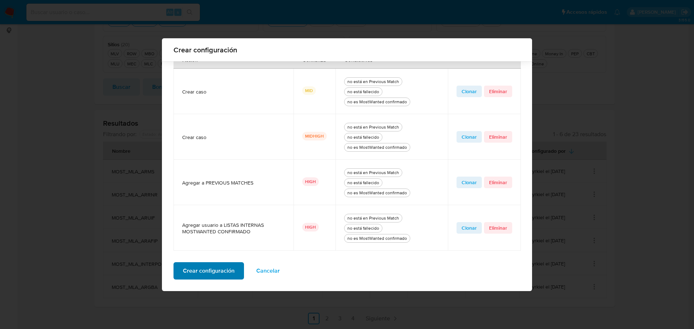
click at [217, 272] on span "Crear configuración" at bounding box center [209, 271] width 52 height 16
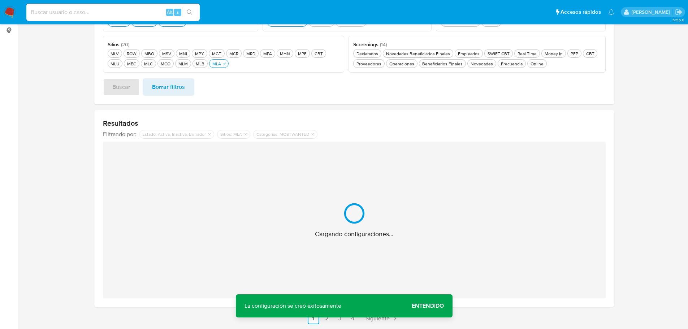
click at [426, 306] on span "Entendido" at bounding box center [428, 306] width 32 height 0
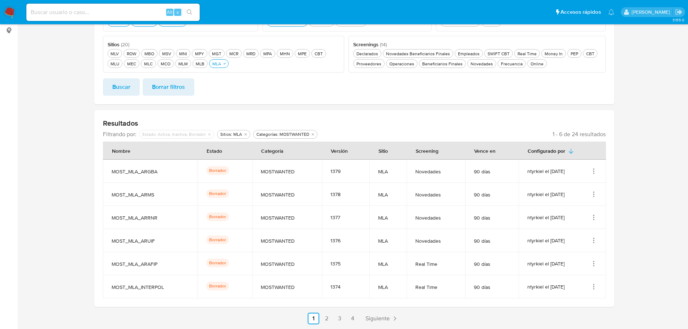
click at [590, 285] on icon "Acciones" at bounding box center [593, 286] width 7 height 7
click at [578, 271] on button "Editar" at bounding box center [564, 269] width 65 height 19
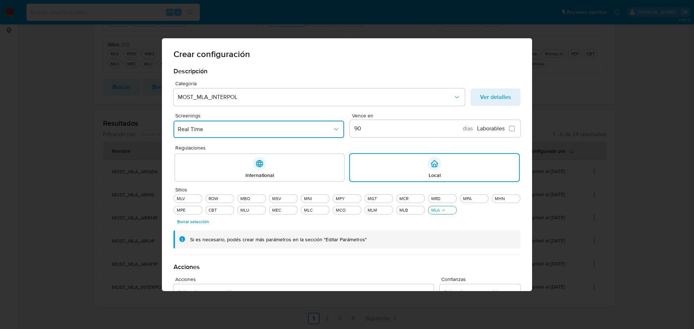
click at [241, 126] on span "Real Time" at bounding box center [255, 129] width 155 height 7
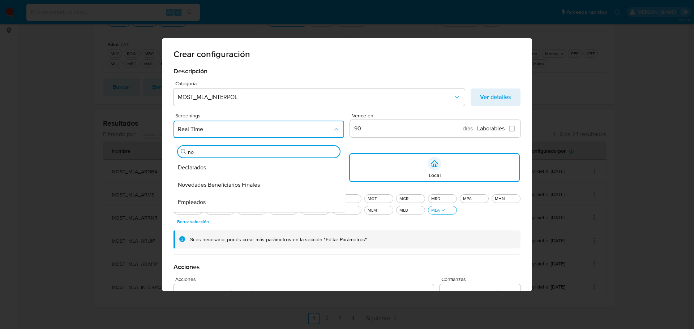
type input "nov"
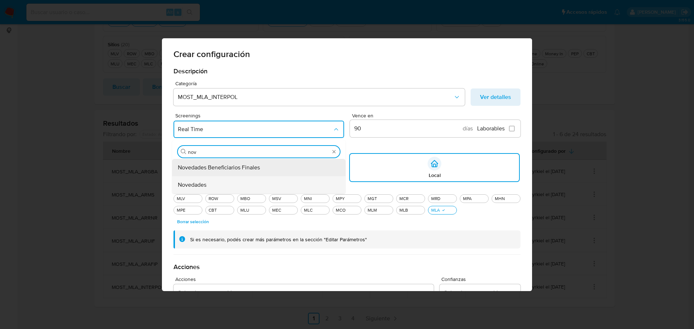
click at [205, 181] on div "Novedades" at bounding box center [256, 184] width 157 height 17
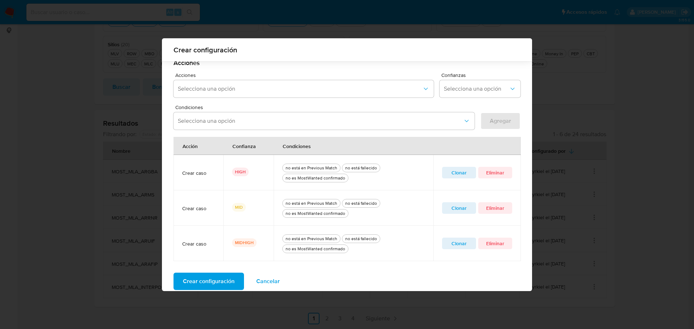
scroll to position [209, 0]
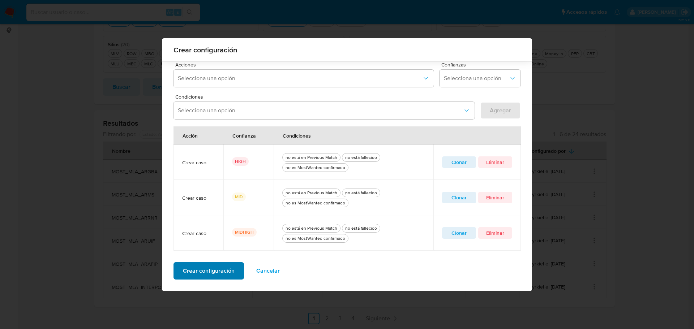
click at [183, 275] on span "Crear configuración" at bounding box center [209, 271] width 52 height 16
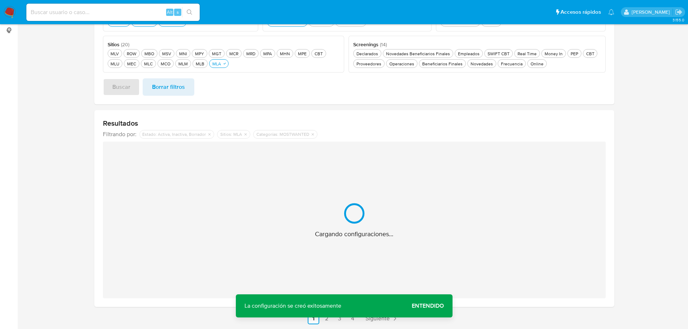
click at [436, 306] on span "Entendido" at bounding box center [428, 306] width 32 height 0
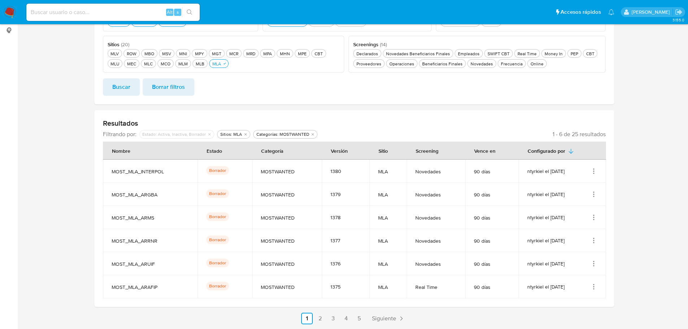
click at [595, 288] on icon "Acciones" at bounding box center [593, 286] width 7 height 7
click at [575, 273] on button "Editar" at bounding box center [564, 269] width 65 height 19
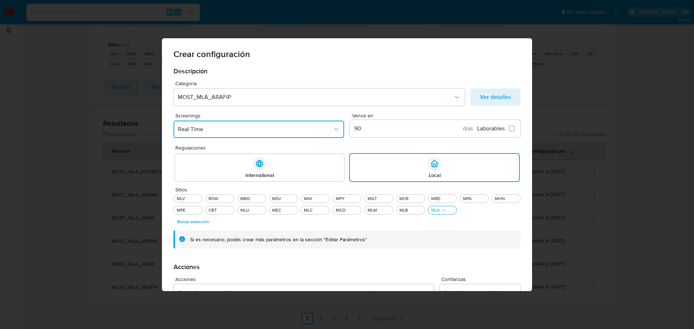
click at [216, 130] on span "Real Time" at bounding box center [255, 129] width 155 height 7
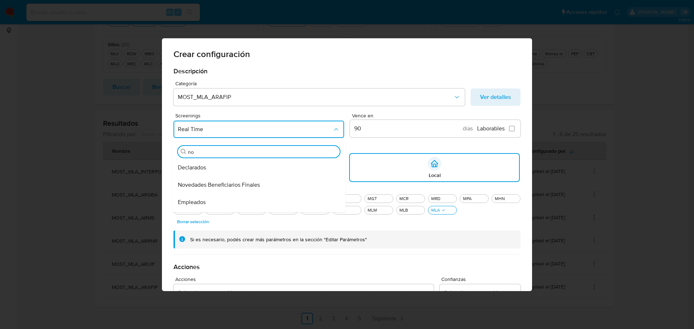
type input "nov"
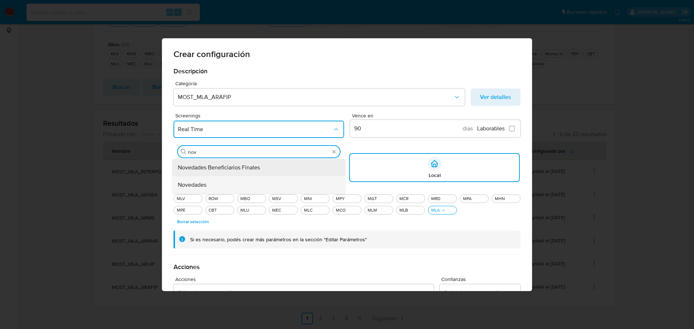
click at [213, 186] on div "Novedades" at bounding box center [256, 184] width 157 height 17
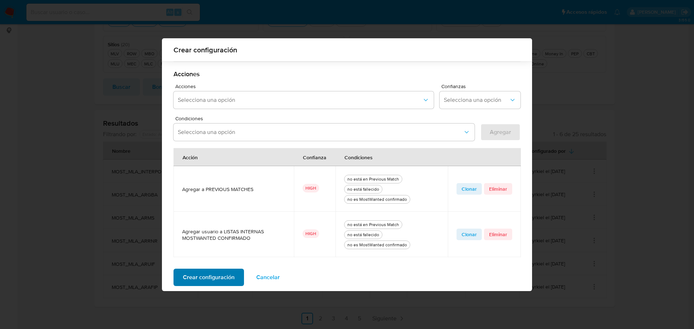
scroll to position [194, 0]
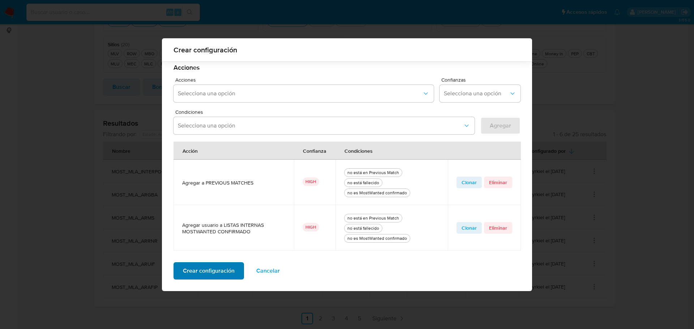
click at [209, 271] on span "Crear configuración" at bounding box center [209, 271] width 52 height 16
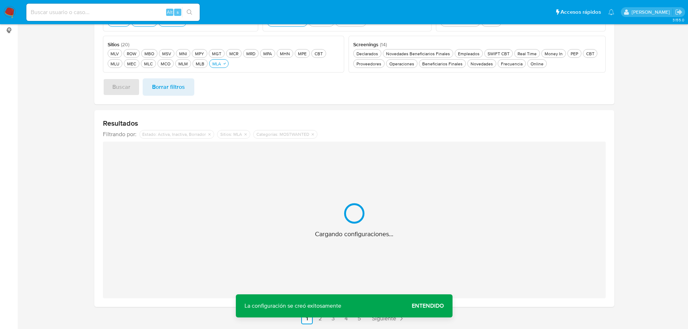
click at [426, 306] on span "Entendido" at bounding box center [428, 306] width 32 height 0
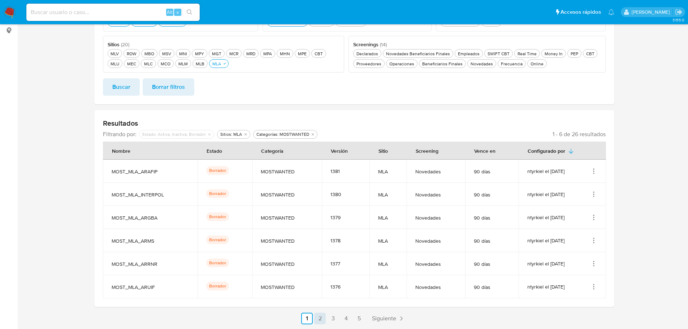
click at [323, 316] on link "2" at bounding box center [320, 319] width 12 height 12
click at [352, 319] on link "3" at bounding box center [353, 319] width 12 height 12
click at [327, 316] on link "1" at bounding box center [327, 319] width 12 height 12
click at [320, 320] on link "2" at bounding box center [320, 319] width 12 height 12
click at [328, 319] on link "1" at bounding box center [327, 319] width 12 height 12
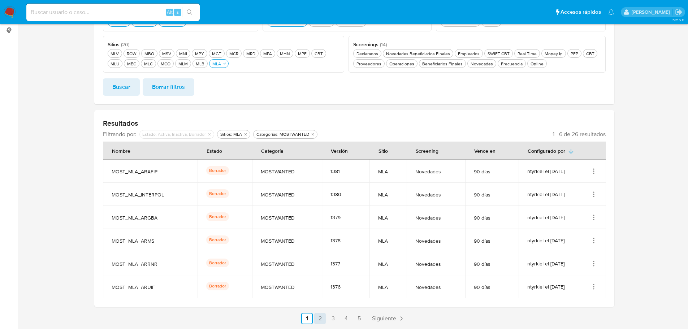
click at [317, 320] on link "2" at bounding box center [320, 319] width 12 height 12
click at [328, 318] on link "1" at bounding box center [327, 319] width 12 height 12
click at [320, 319] on link "2" at bounding box center [320, 319] width 12 height 12
click at [325, 320] on link "1" at bounding box center [327, 319] width 12 height 12
click at [322, 320] on link "2" at bounding box center [320, 319] width 12 height 12
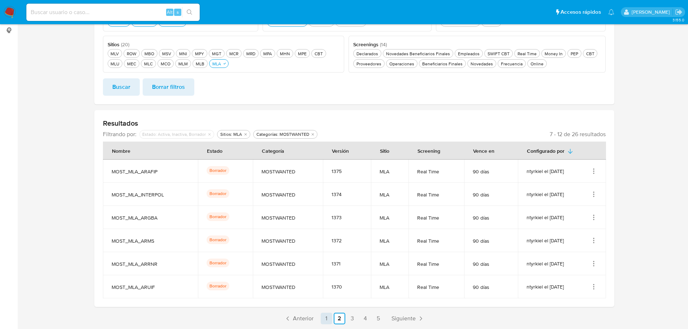
click at [323, 319] on link "1" at bounding box center [327, 319] width 12 height 12
click at [321, 319] on link "2" at bounding box center [320, 319] width 12 height 12
click at [325, 320] on link "1" at bounding box center [327, 319] width 12 height 12
click at [592, 173] on icon "Acciones" at bounding box center [593, 171] width 7 height 7
click at [564, 194] on button "Ver detalles" at bounding box center [564, 187] width 65 height 19
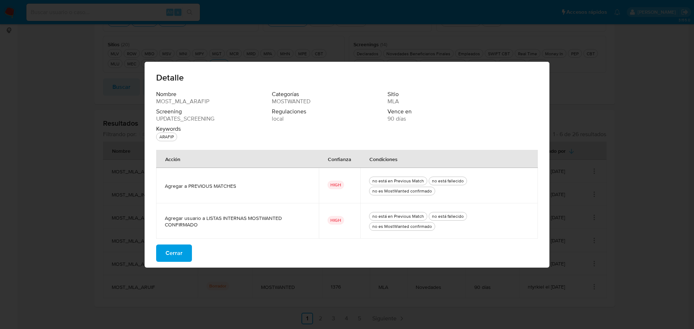
click at [179, 251] on span "Cerrar" at bounding box center [173, 253] width 17 height 16
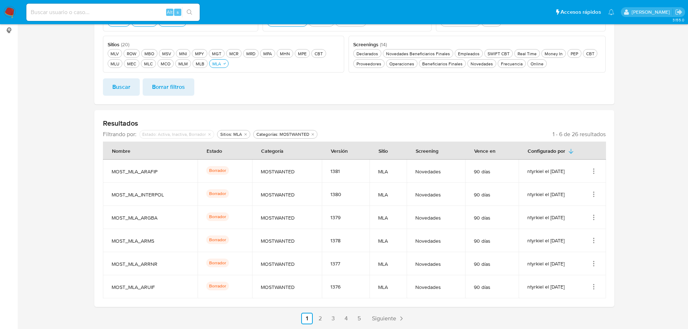
click at [594, 194] on icon "Acciones" at bounding box center [593, 194] width 1 height 1
click at [586, 207] on button "Ver detalles" at bounding box center [564, 211] width 65 height 19
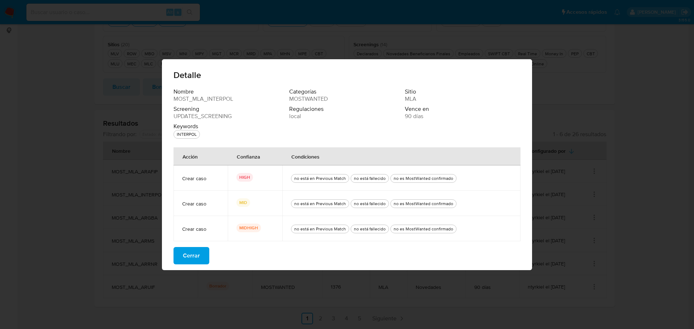
click at [199, 254] on span "Cerrar" at bounding box center [191, 256] width 17 height 16
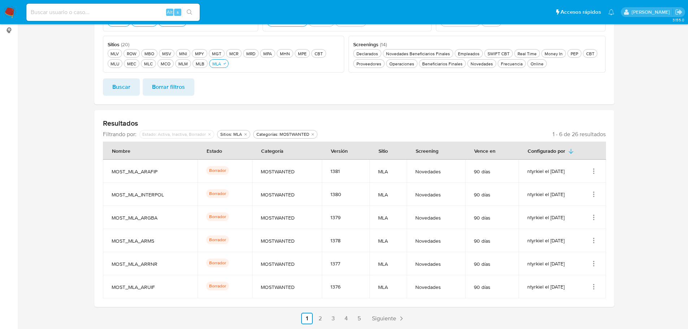
click at [593, 216] on icon "Acciones" at bounding box center [593, 217] width 7 height 7
drag, startPoint x: 571, startPoint y: 245, endPoint x: 565, endPoint y: 239, distance: 7.9
click at [565, 239] on ul "Ver detalles Editar" at bounding box center [564, 244] width 65 height 38
click at [566, 237] on button "Ver detalles" at bounding box center [564, 234] width 65 height 19
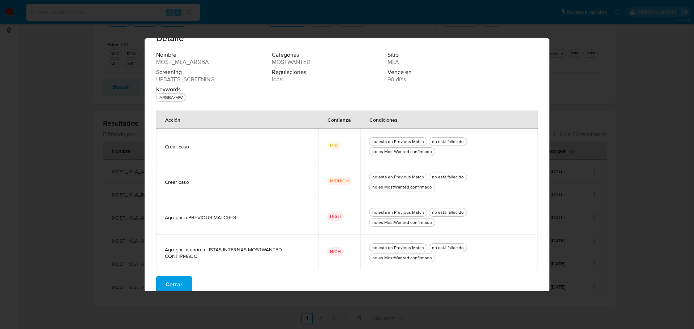
scroll to position [24, 0]
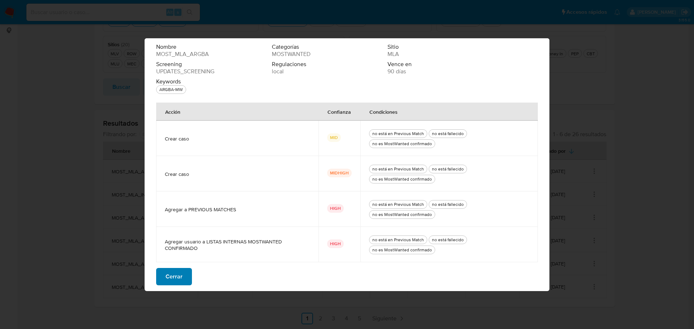
click at [177, 277] on span "Cerrar" at bounding box center [173, 277] width 17 height 16
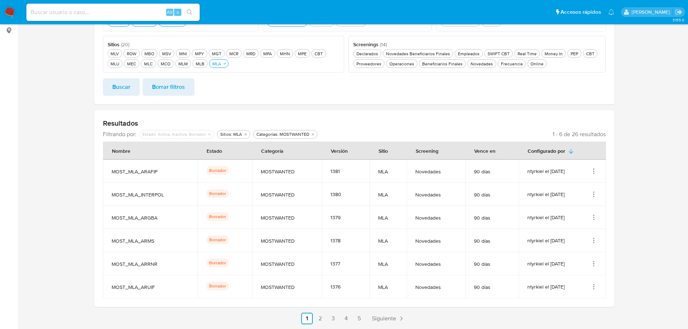
click at [595, 241] on icon "Acciones" at bounding box center [593, 240] width 7 height 7
click at [572, 254] on button "Ver detalles" at bounding box center [564, 257] width 65 height 19
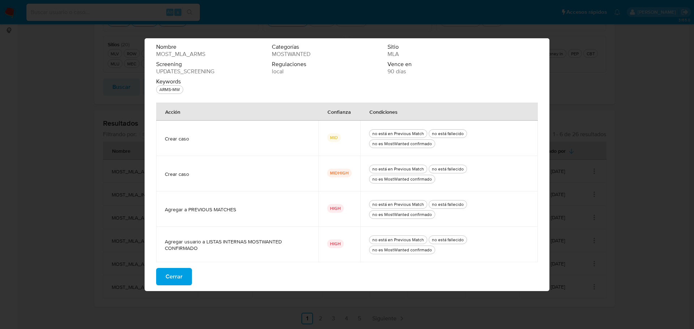
click at [178, 280] on span "Cerrar" at bounding box center [173, 277] width 17 height 16
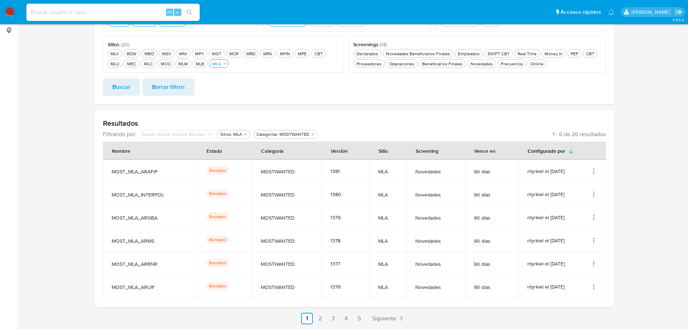
click at [593, 263] on icon "Acciones" at bounding box center [593, 263] width 7 height 7
click at [572, 276] on button "Ver detalles" at bounding box center [564, 280] width 65 height 19
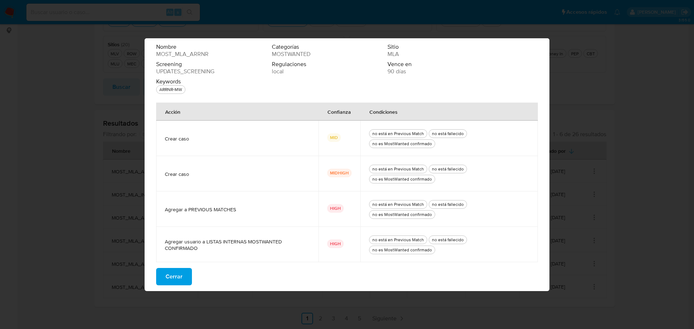
click at [174, 271] on span "Cerrar" at bounding box center [173, 277] width 17 height 16
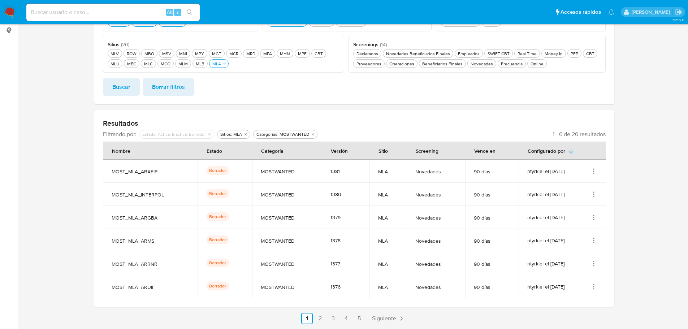
click at [596, 285] on icon "Acciones" at bounding box center [593, 286] width 7 height 7
click at [568, 252] on button "Ver detalles" at bounding box center [564, 250] width 65 height 19
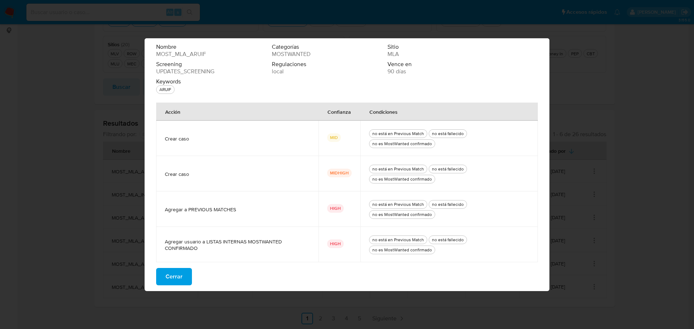
click at [180, 274] on span "Cerrar" at bounding box center [173, 277] width 17 height 16
